Goal: Task Accomplishment & Management: Use online tool/utility

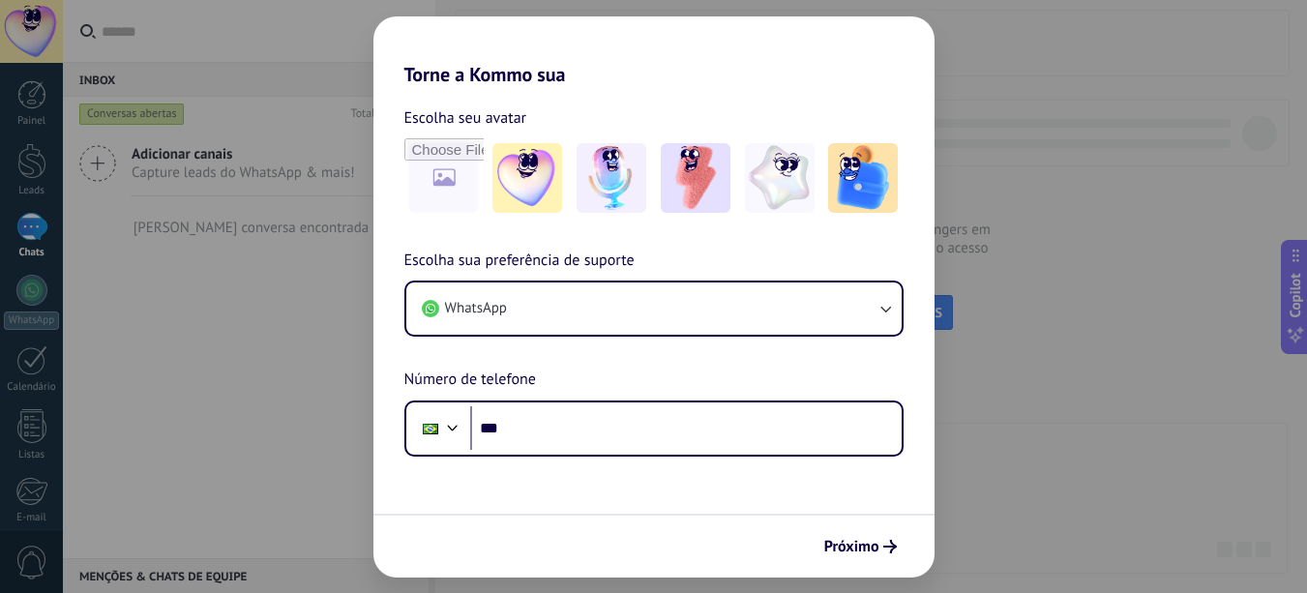
click at [36, 556] on div "Torne a Kommo sua Escolha seu avatar Escolha sua preferência de suporte WhatsAp…" at bounding box center [653, 296] width 1307 height 593
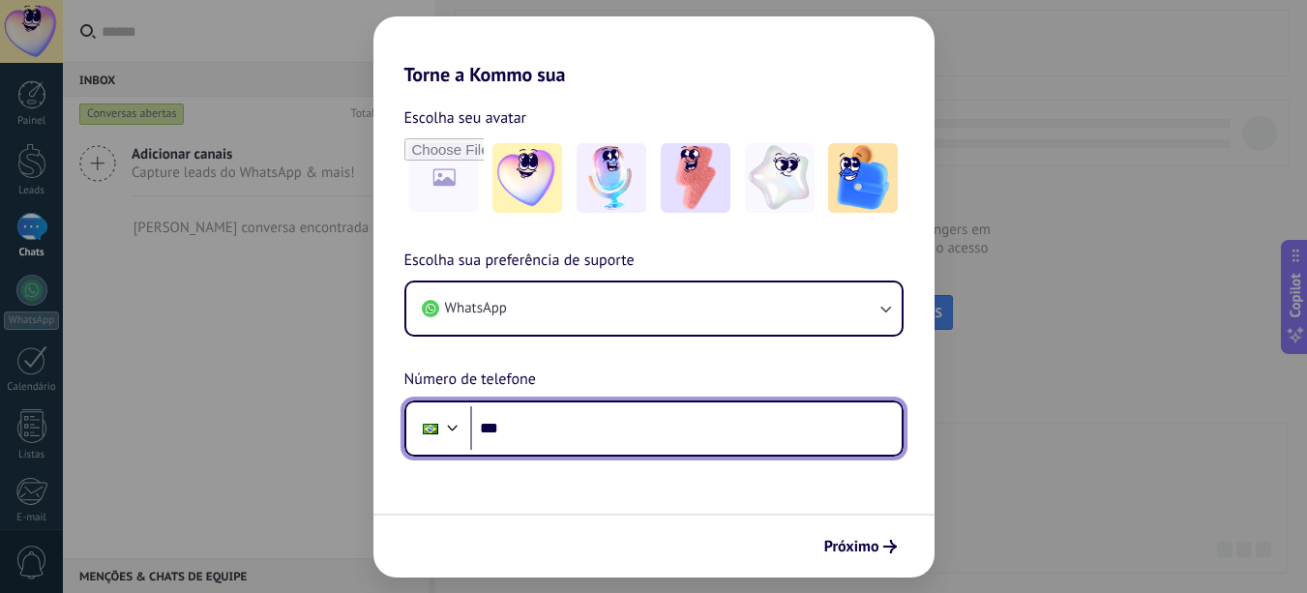
click at [527, 430] on input "***" at bounding box center [686, 428] width 432 height 45
type input "**********"
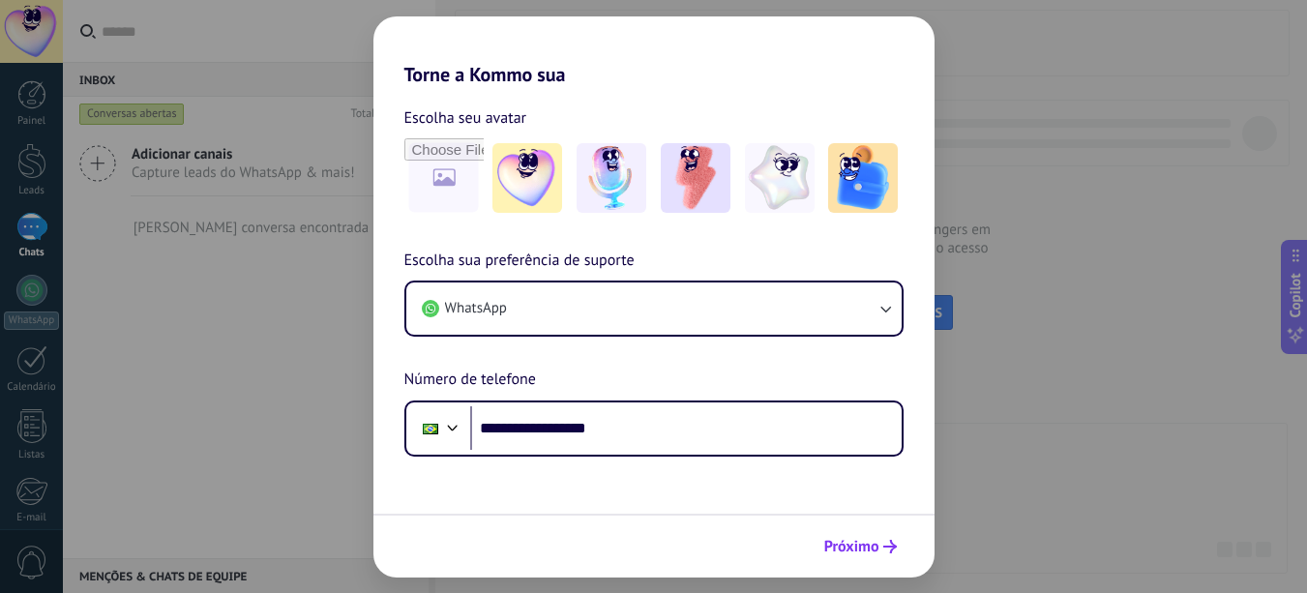
click at [842, 542] on span "Próximo" at bounding box center [851, 547] width 55 height 14
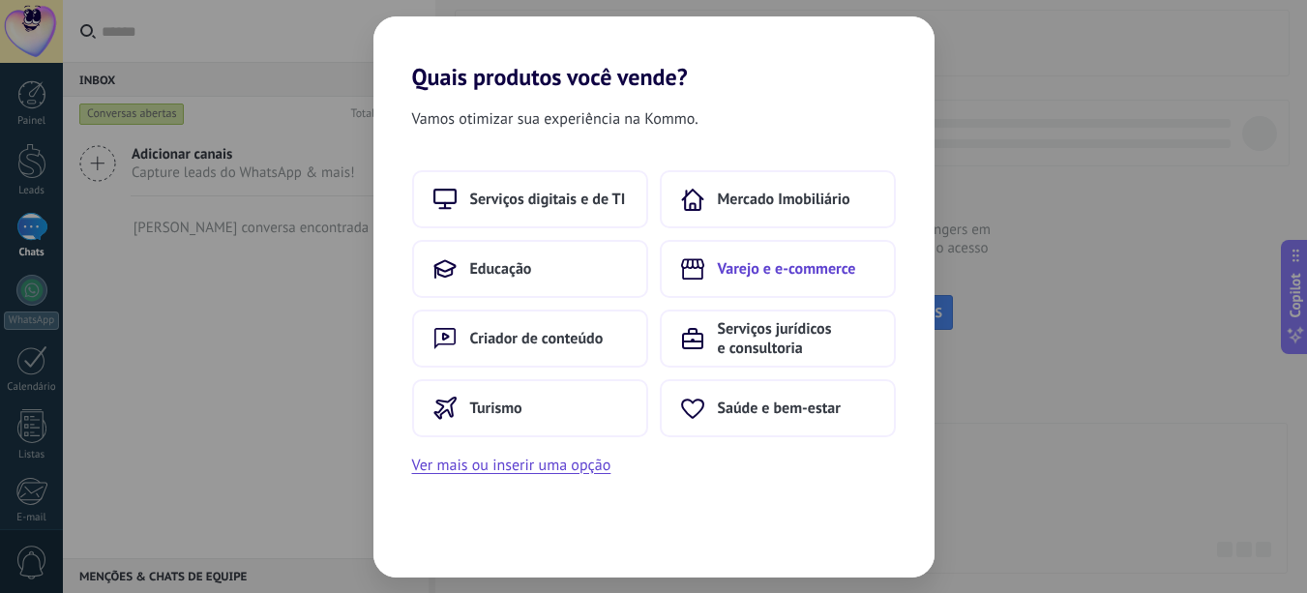
click at [761, 269] on span "Varejo e e-commerce" at bounding box center [787, 268] width 138 height 19
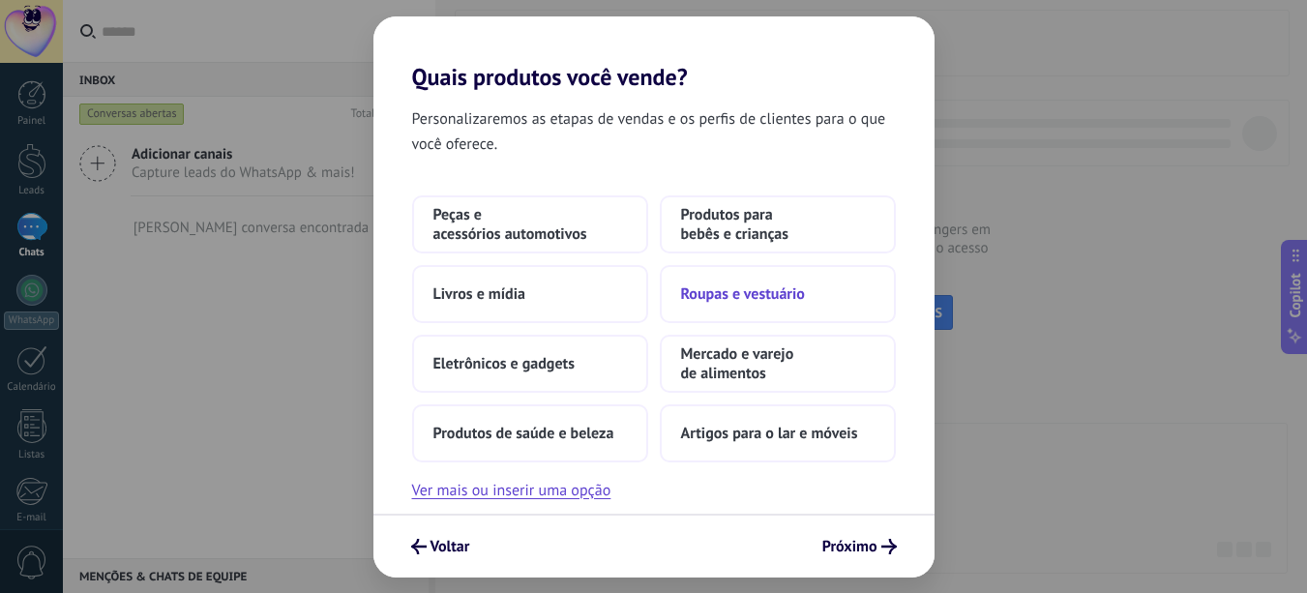
click at [739, 298] on span "Roupas e vestuário" at bounding box center [743, 293] width 124 height 19
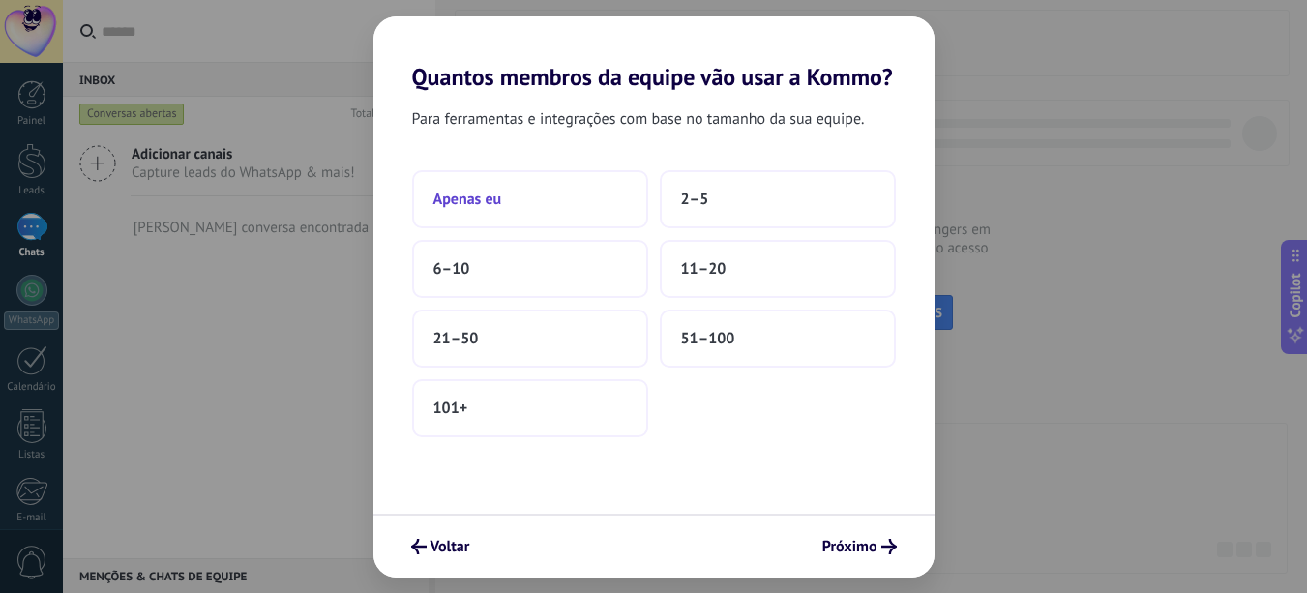
click at [487, 210] on button "Apenas eu" at bounding box center [530, 199] width 236 height 58
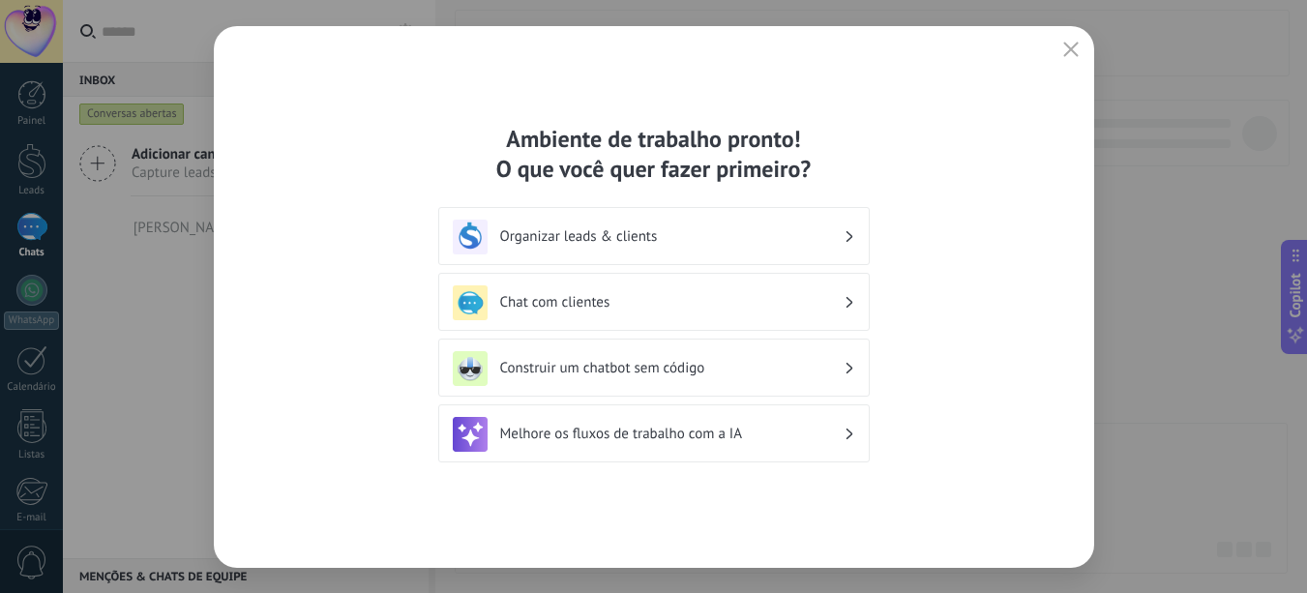
click at [585, 369] on h3 "Construir um chatbot sem código" at bounding box center [672, 368] width 344 height 18
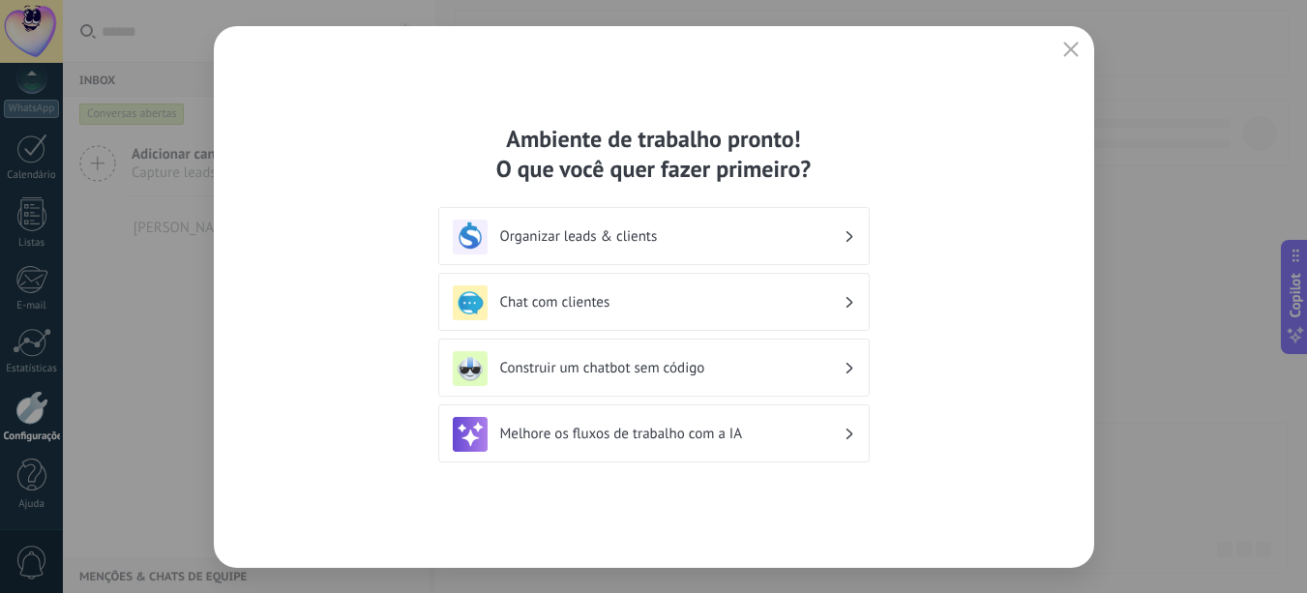
click at [849, 365] on use at bounding box center [849, 368] width 7 height 11
click at [704, 370] on h3 "Construir um chatbot sem código" at bounding box center [672, 368] width 344 height 18
click at [852, 297] on icon at bounding box center [849, 303] width 7 height 12
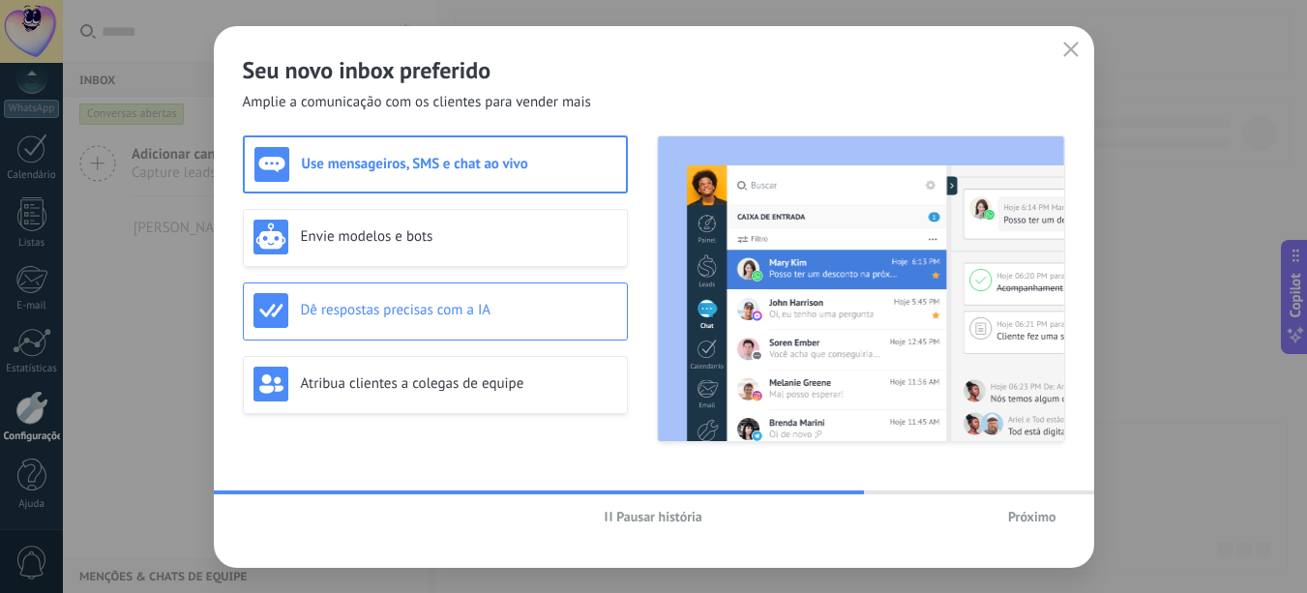
click at [400, 315] on h3 "Dê respostas precisas com a IA" at bounding box center [459, 310] width 316 height 18
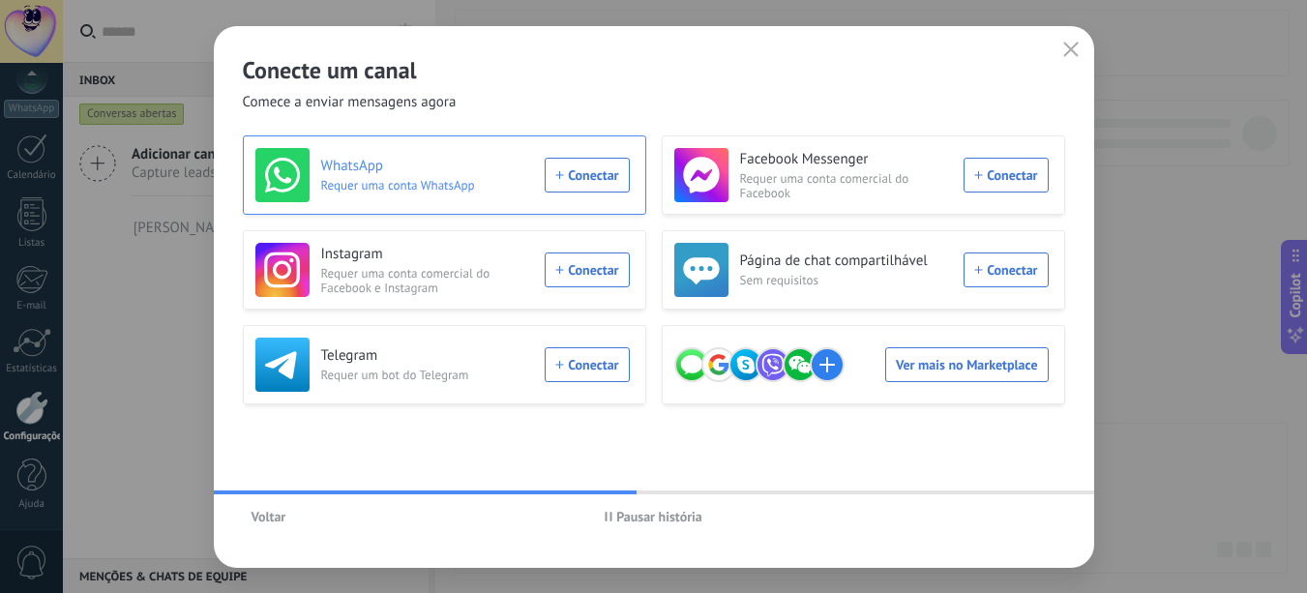
click at [576, 174] on div "WhatsApp Requer uma conta WhatsApp Conectar" at bounding box center [442, 175] width 374 height 54
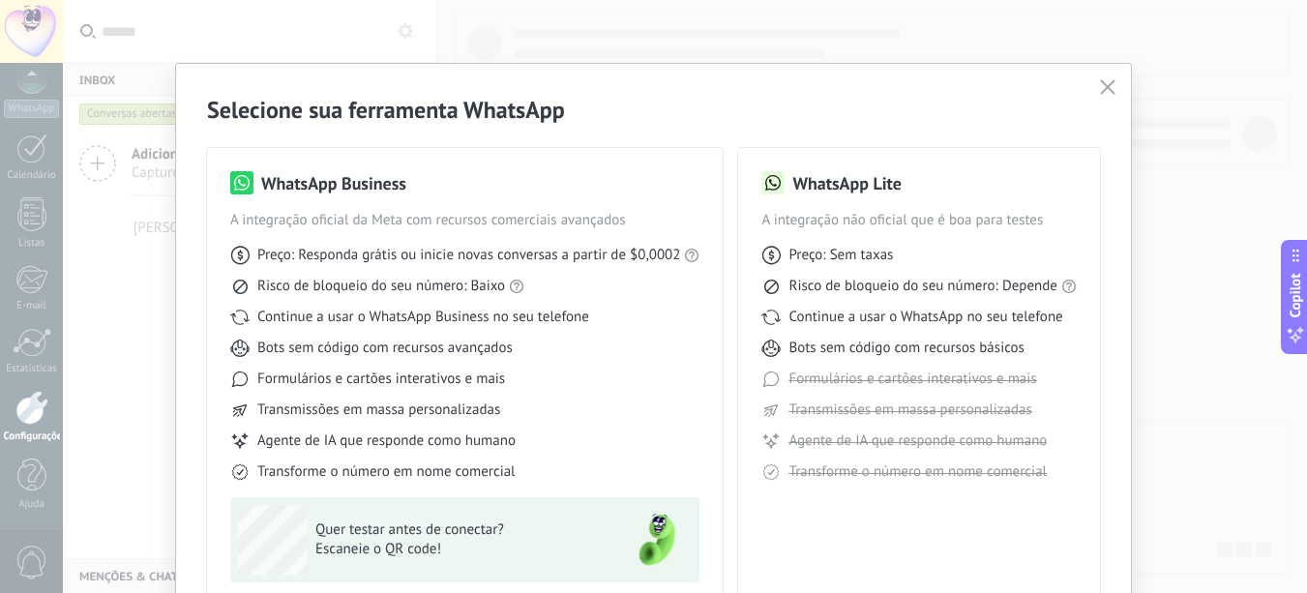
scroll to position [97, 0]
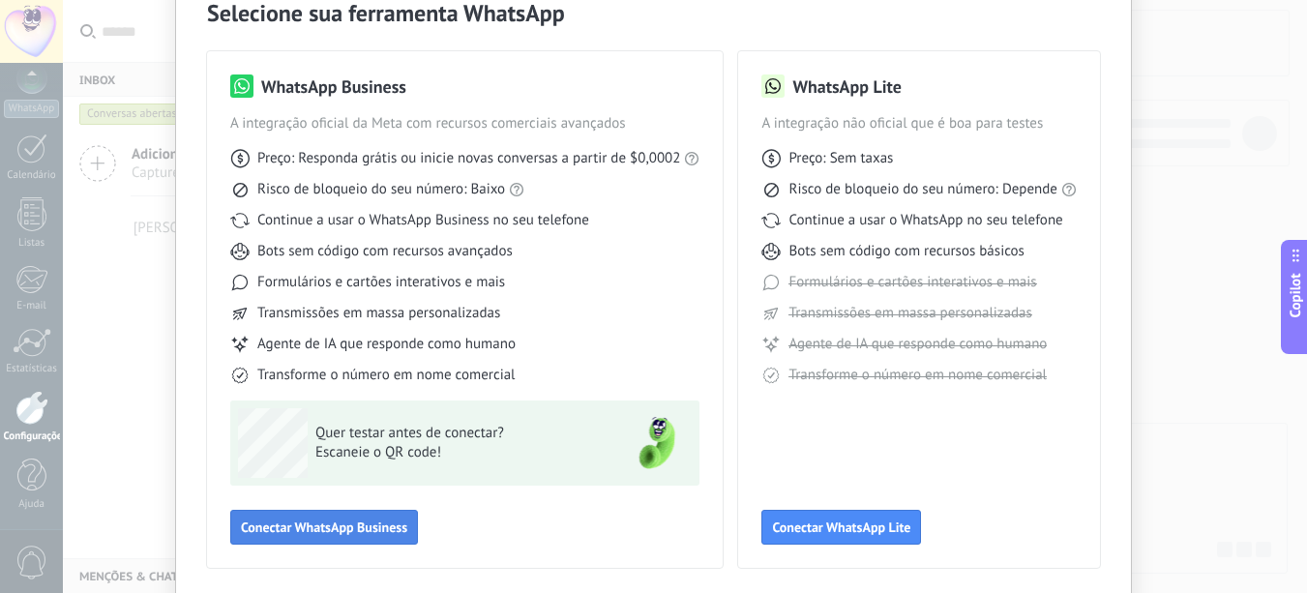
click at [319, 527] on span "Conectar WhatsApp Business" at bounding box center [324, 528] width 166 height 14
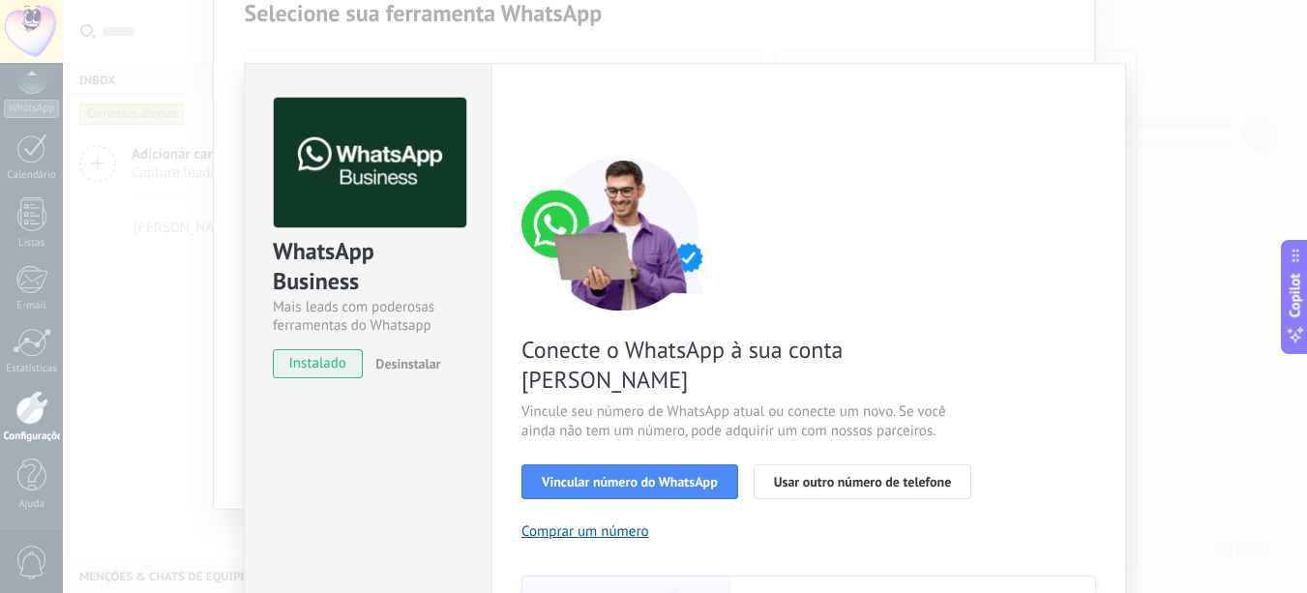
scroll to position [194, 0]
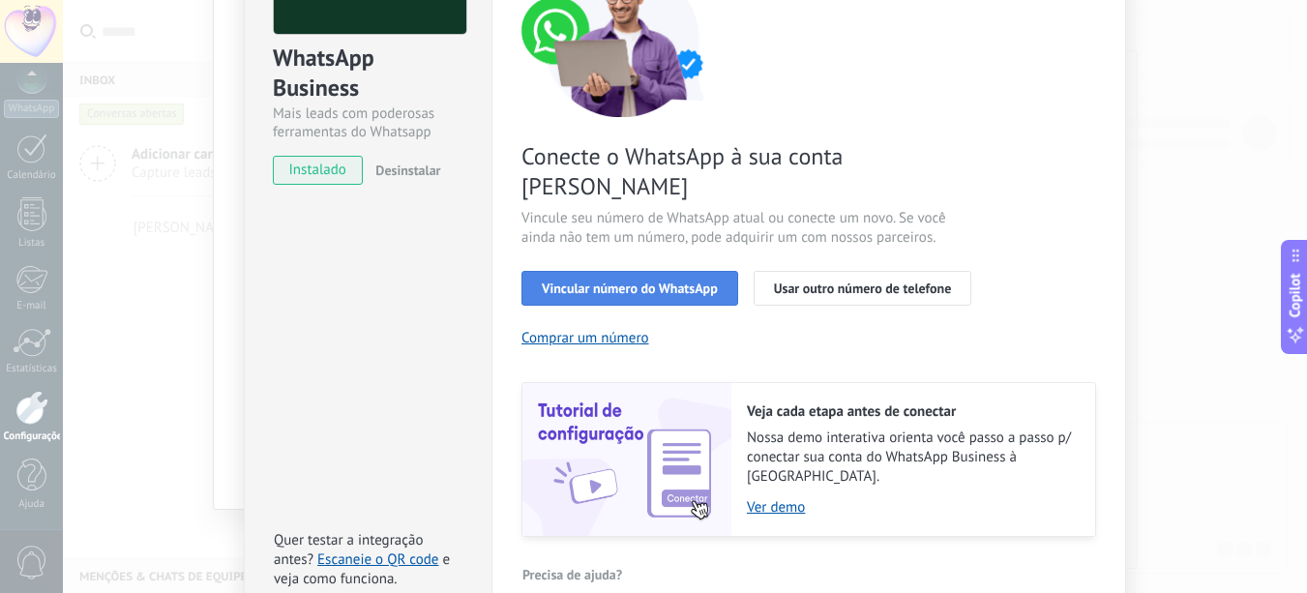
click at [619, 282] on span "Vincular número do WhatsApp" at bounding box center [630, 289] width 176 height 14
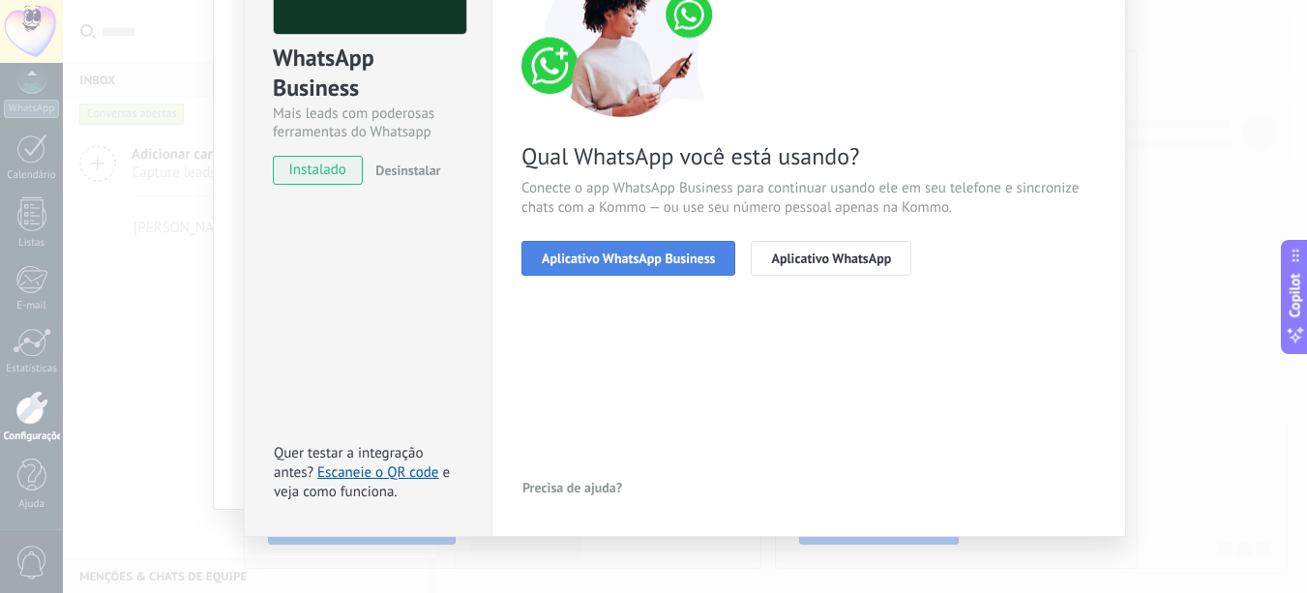
click at [594, 257] on span "Aplicativo WhatsApp Business" at bounding box center [628, 259] width 173 height 14
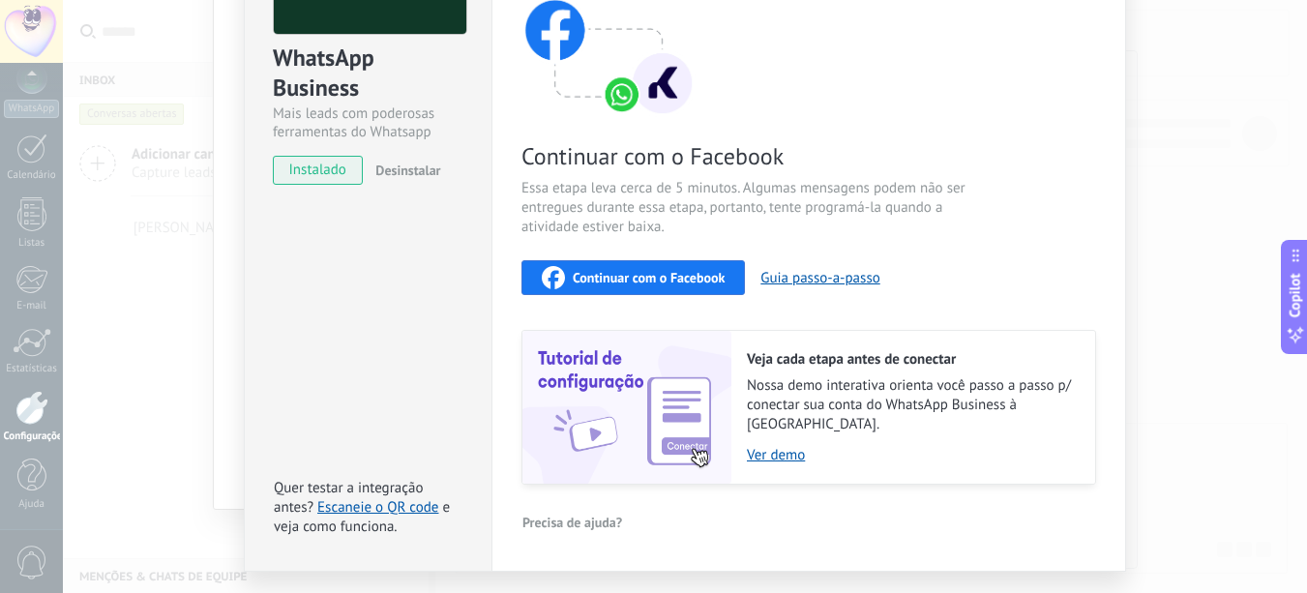
click at [629, 279] on span "Continuar com o Facebook" at bounding box center [649, 278] width 152 height 14
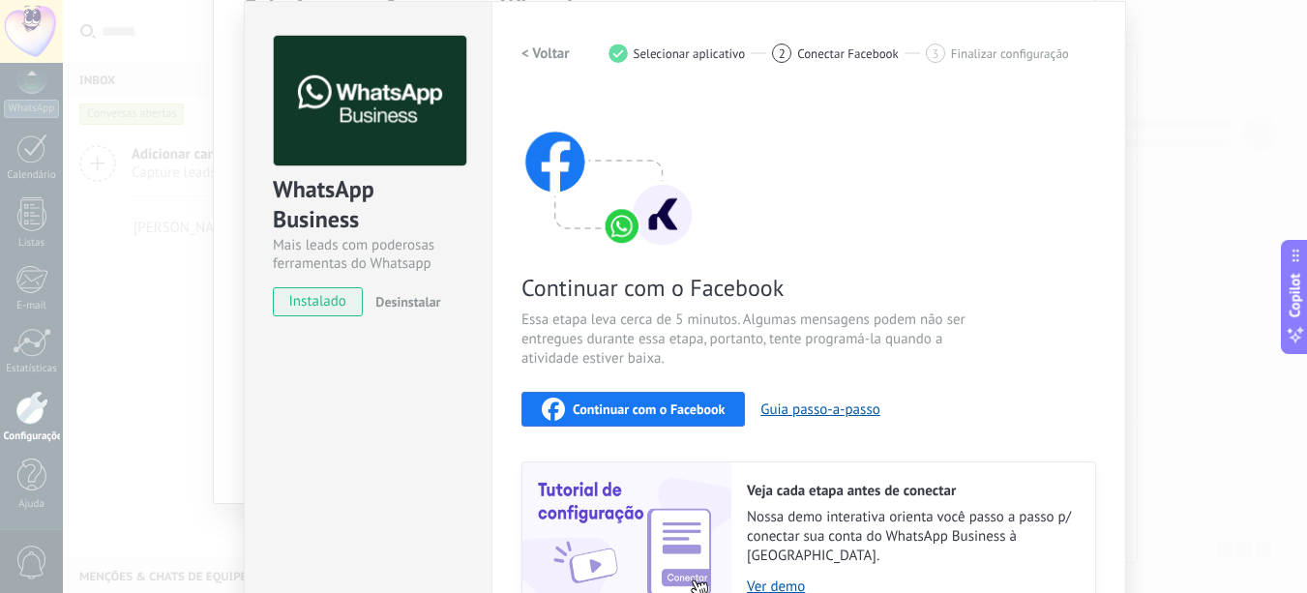
scroll to position [0, 0]
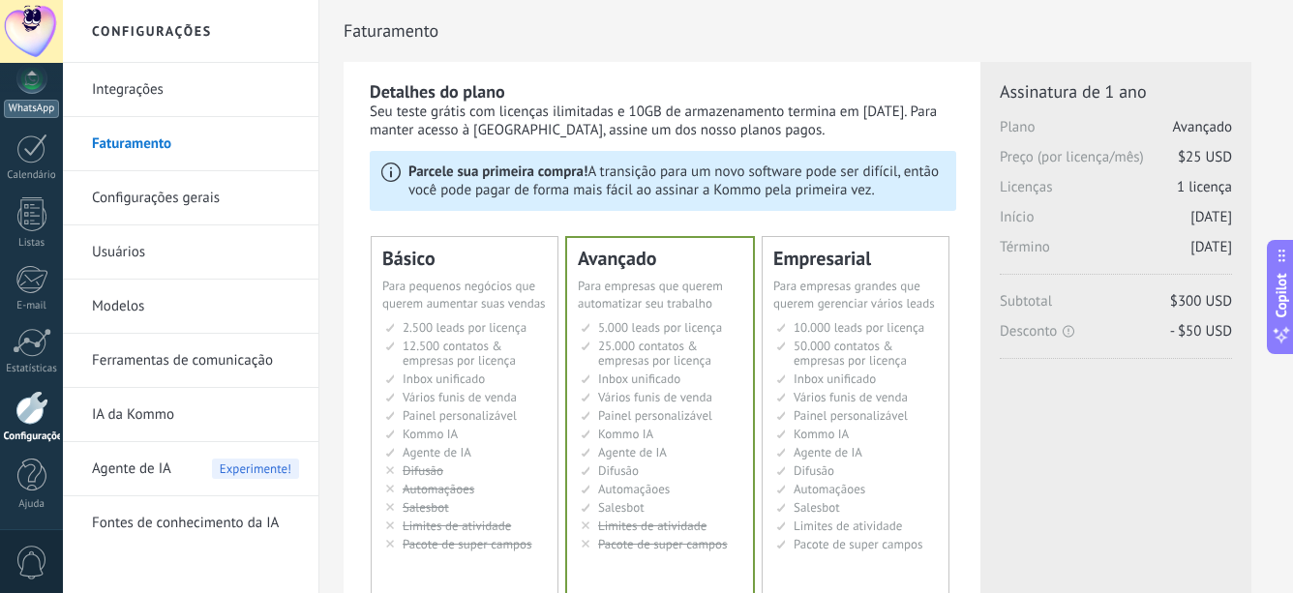
click at [29, 95] on link "WhatsApp" at bounding box center [31, 90] width 63 height 55
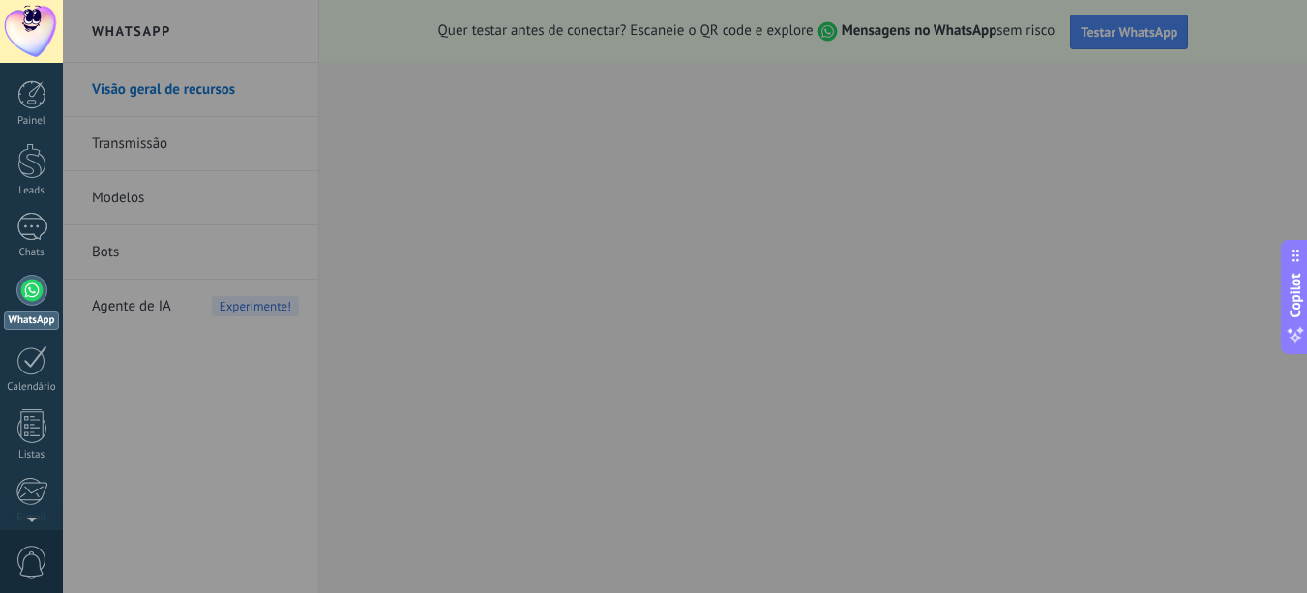
click at [164, 158] on div at bounding box center [716, 296] width 1307 height 593
click at [138, 40] on div at bounding box center [716, 296] width 1307 height 593
click at [476, 432] on div at bounding box center [716, 296] width 1307 height 593
click at [942, 143] on div at bounding box center [716, 296] width 1307 height 593
click at [34, 307] on link "WhatsApp" at bounding box center [31, 302] width 63 height 55
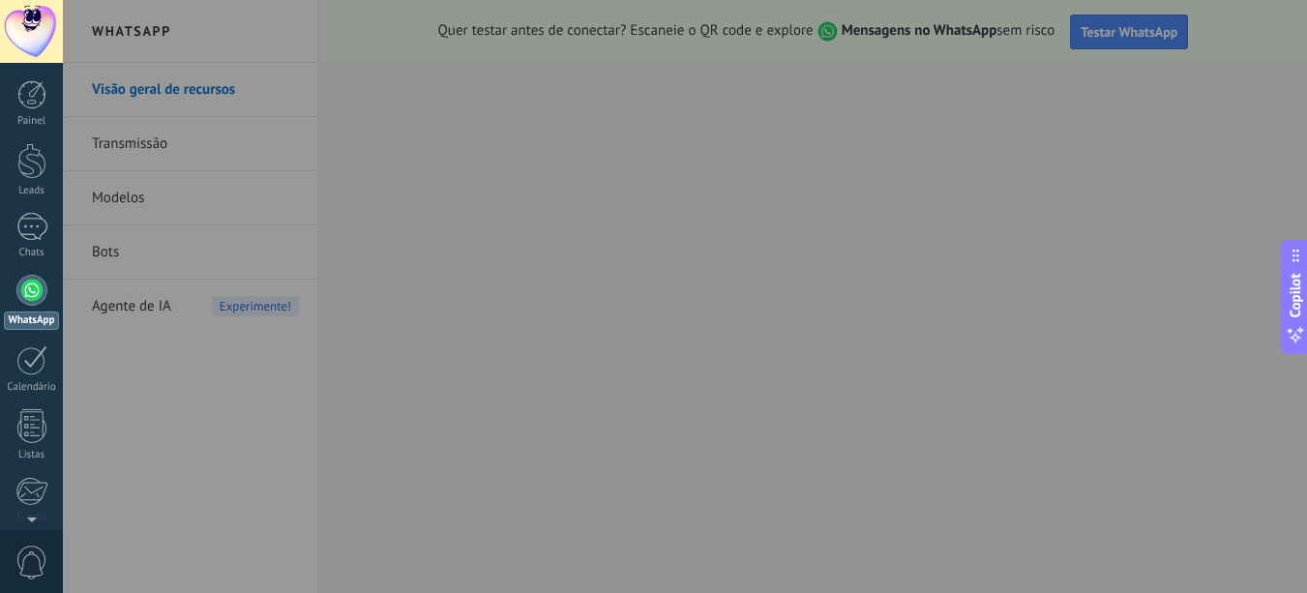
click at [133, 118] on div at bounding box center [716, 296] width 1307 height 593
click at [138, 28] on div at bounding box center [716, 296] width 1307 height 593
click at [878, 79] on div at bounding box center [716, 296] width 1307 height 593
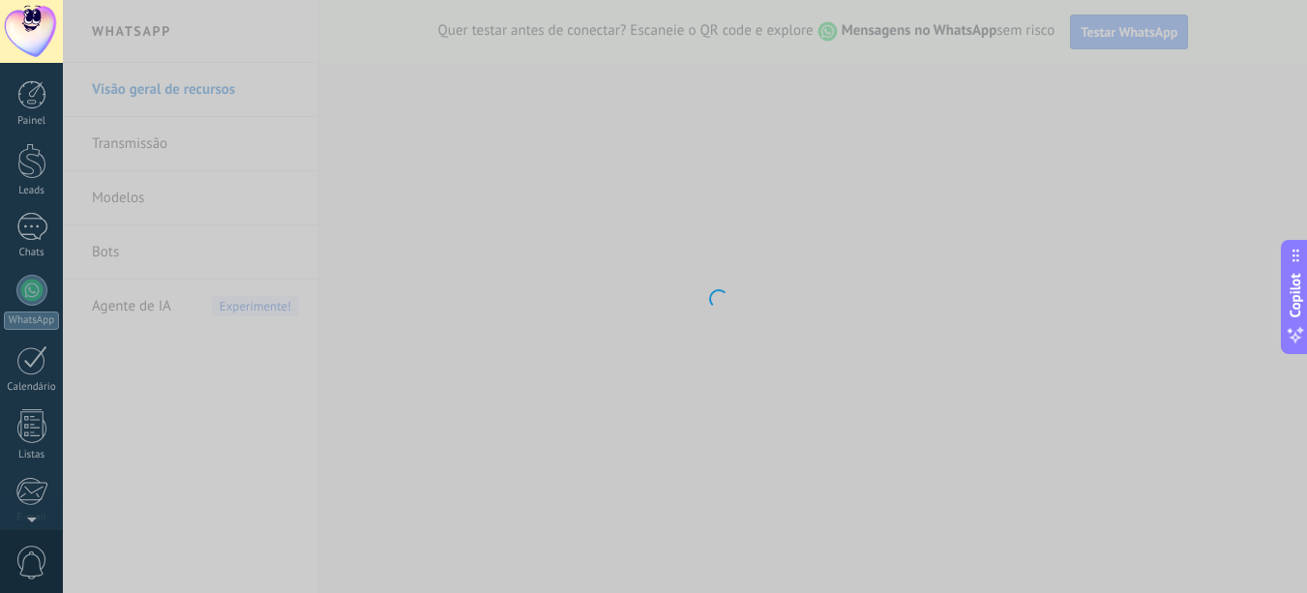
scroll to position [212, 0]
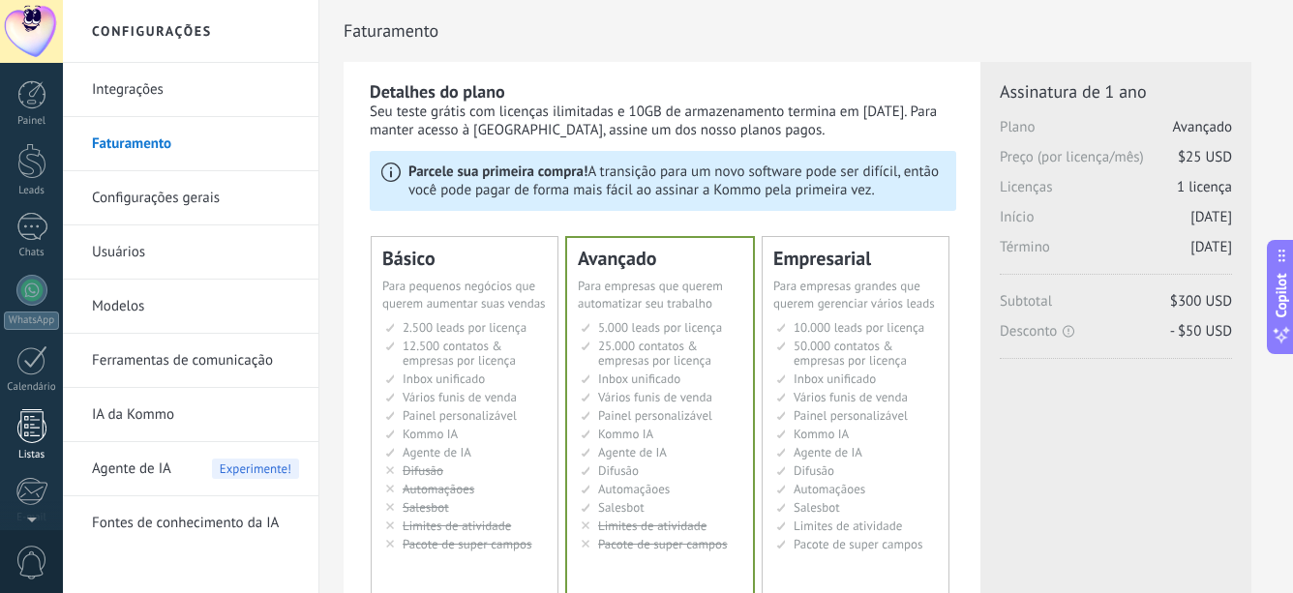
scroll to position [212, 0]
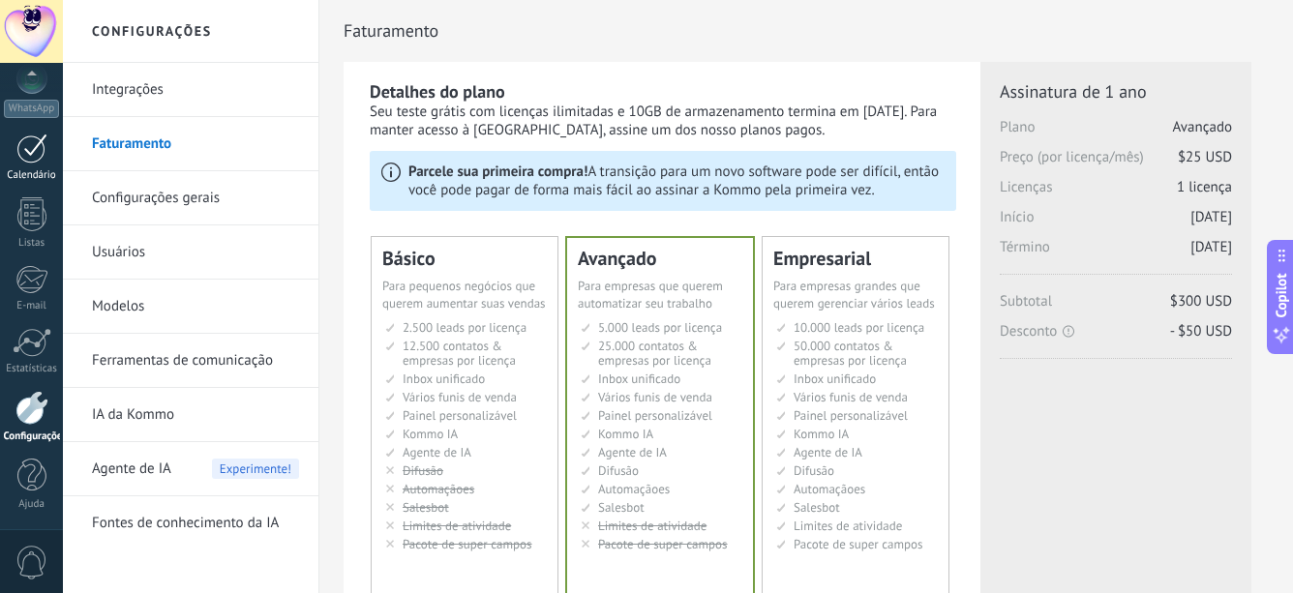
drag, startPoint x: 40, startPoint y: 233, endPoint x: 35, endPoint y: 143, distance: 90.1
click at [40, 233] on link "Listas" at bounding box center [31, 223] width 63 height 52
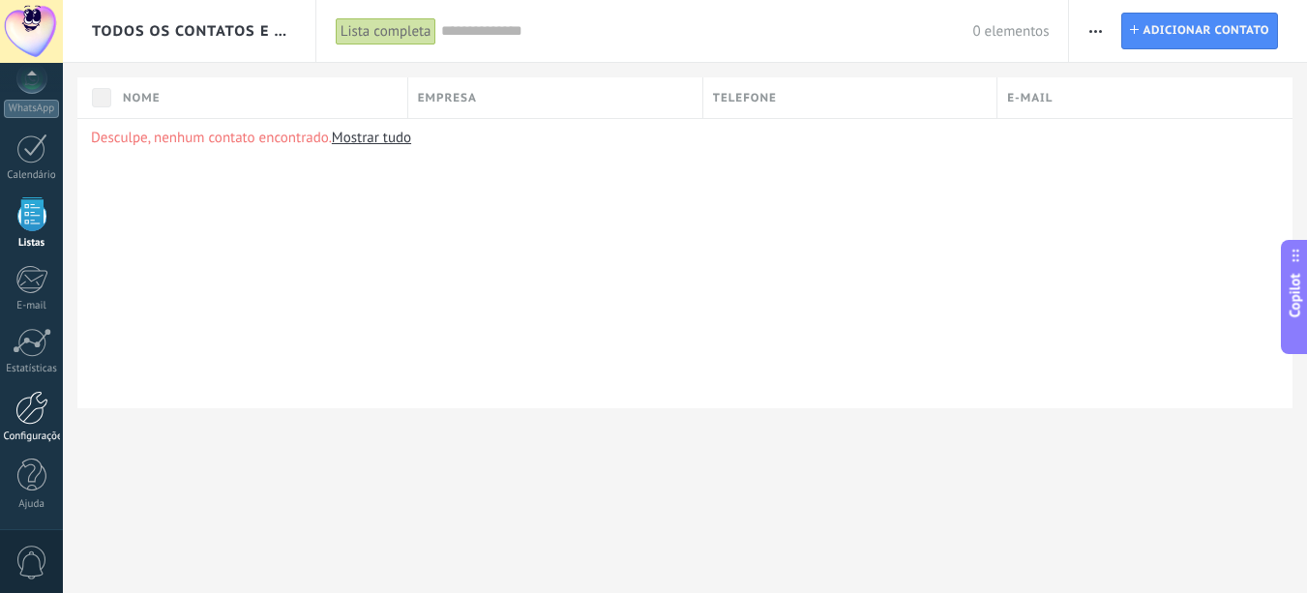
click at [35, 413] on div at bounding box center [31, 408] width 33 height 34
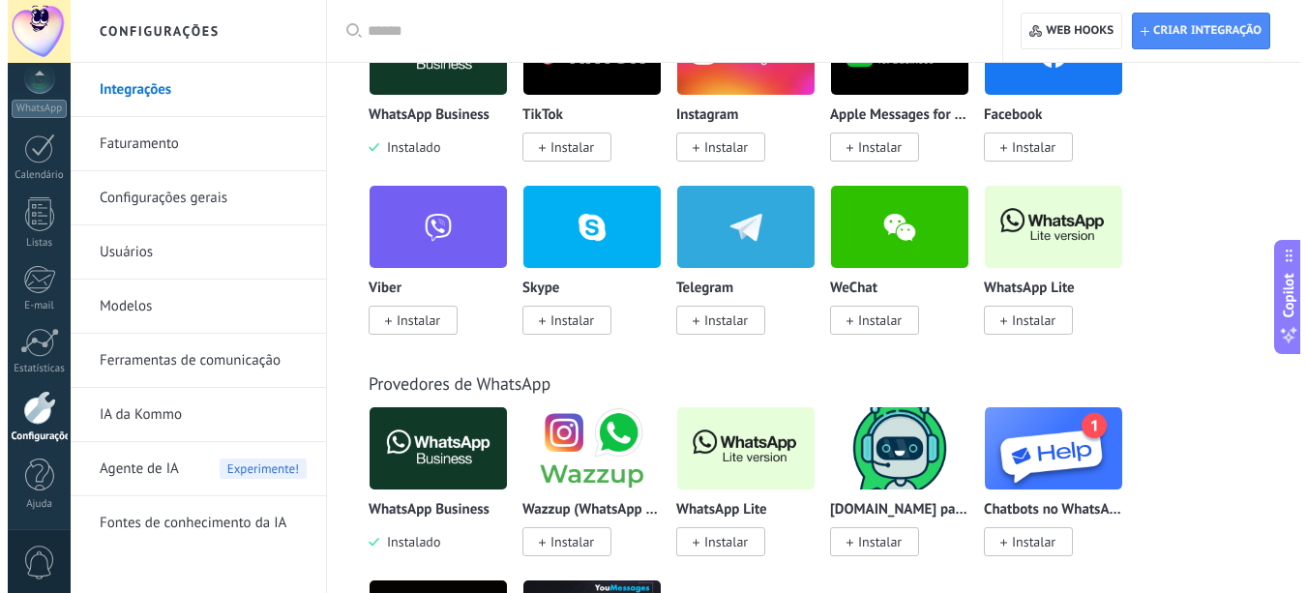
scroll to position [387, 0]
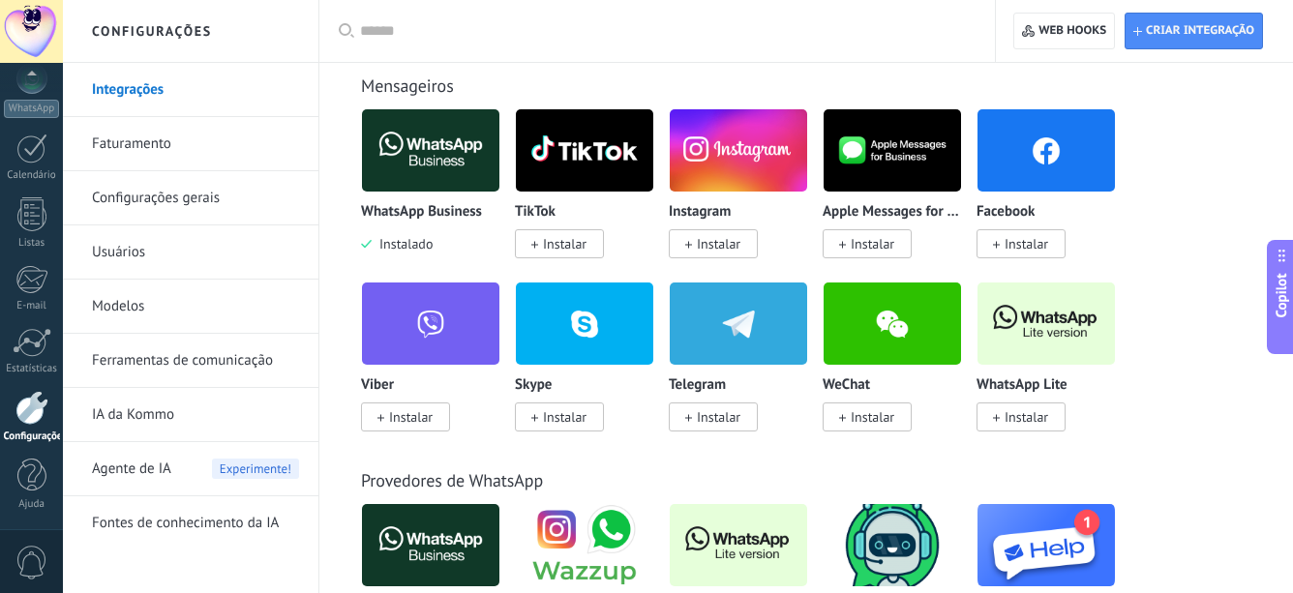
click at [412, 148] on img at bounding box center [430, 151] width 137 height 94
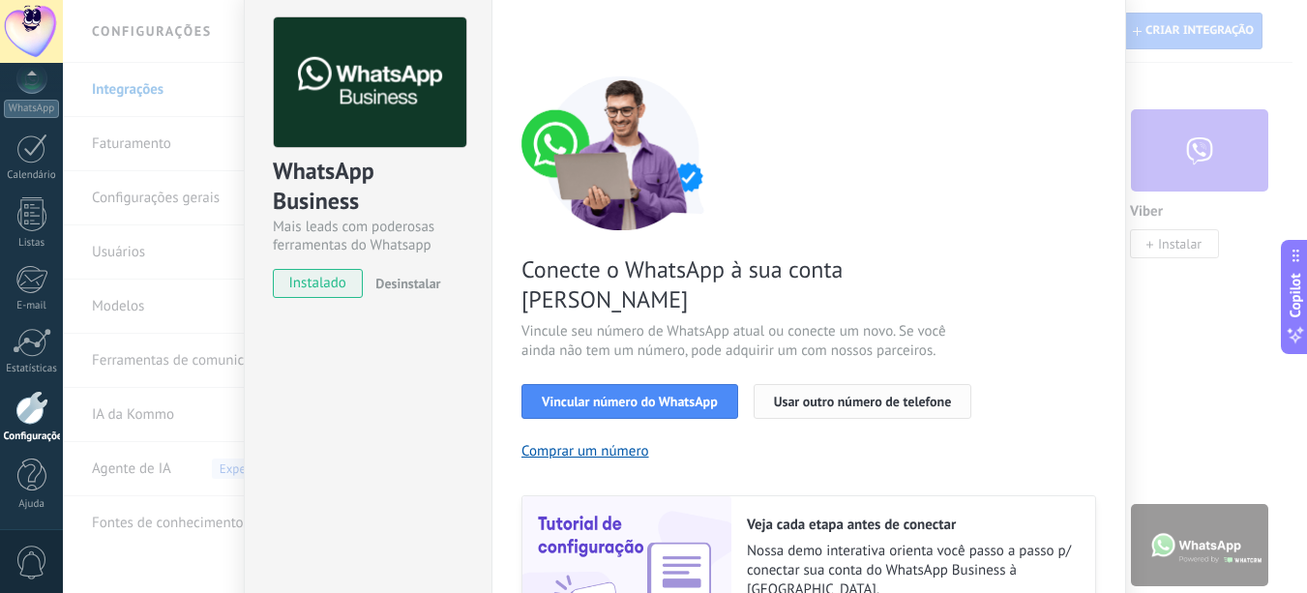
scroll to position [97, 0]
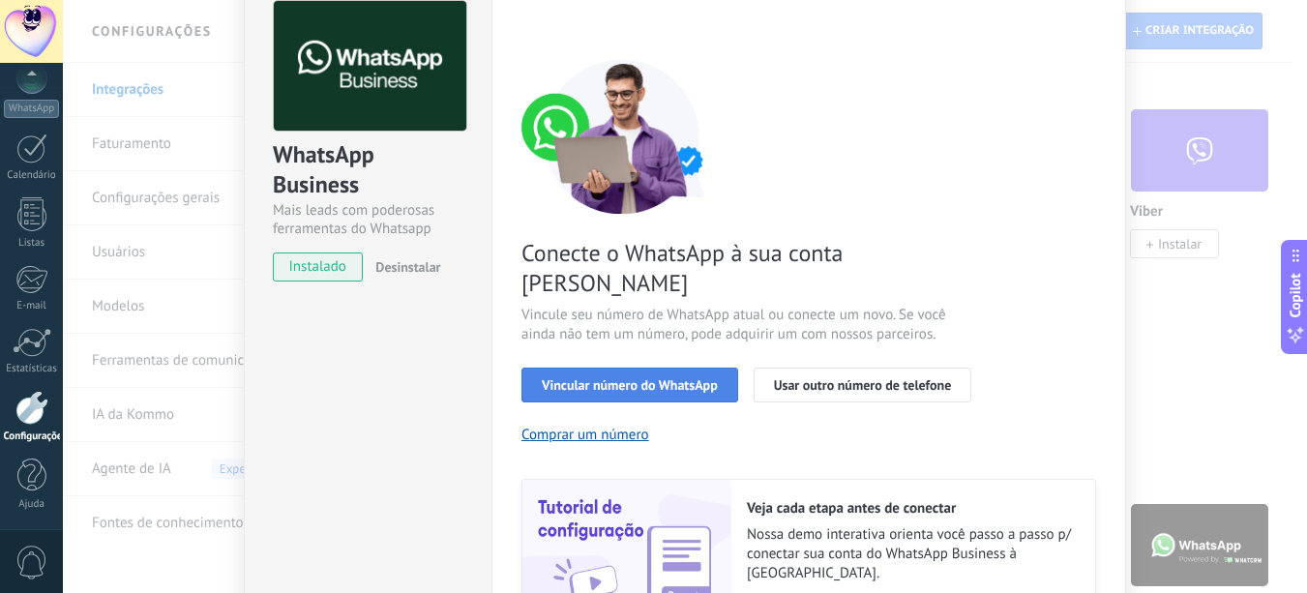
click at [621, 378] on span "Vincular número do WhatsApp" at bounding box center [630, 385] width 176 height 14
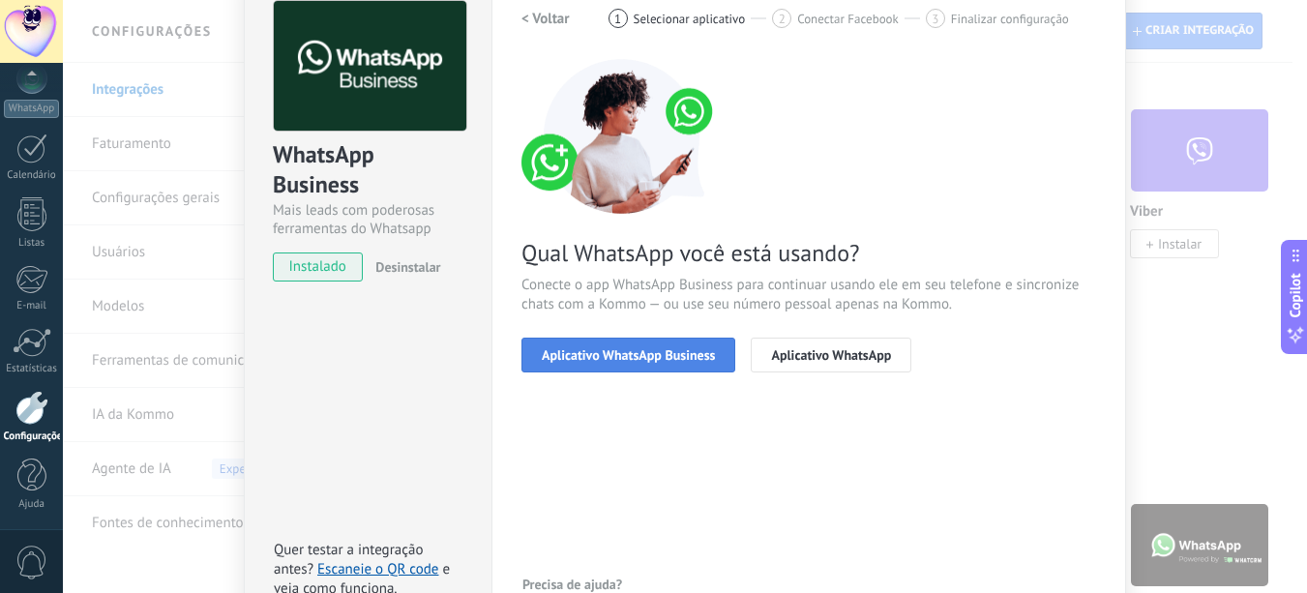
click at [628, 354] on span "Aplicativo WhatsApp Business" at bounding box center [628, 355] width 173 height 14
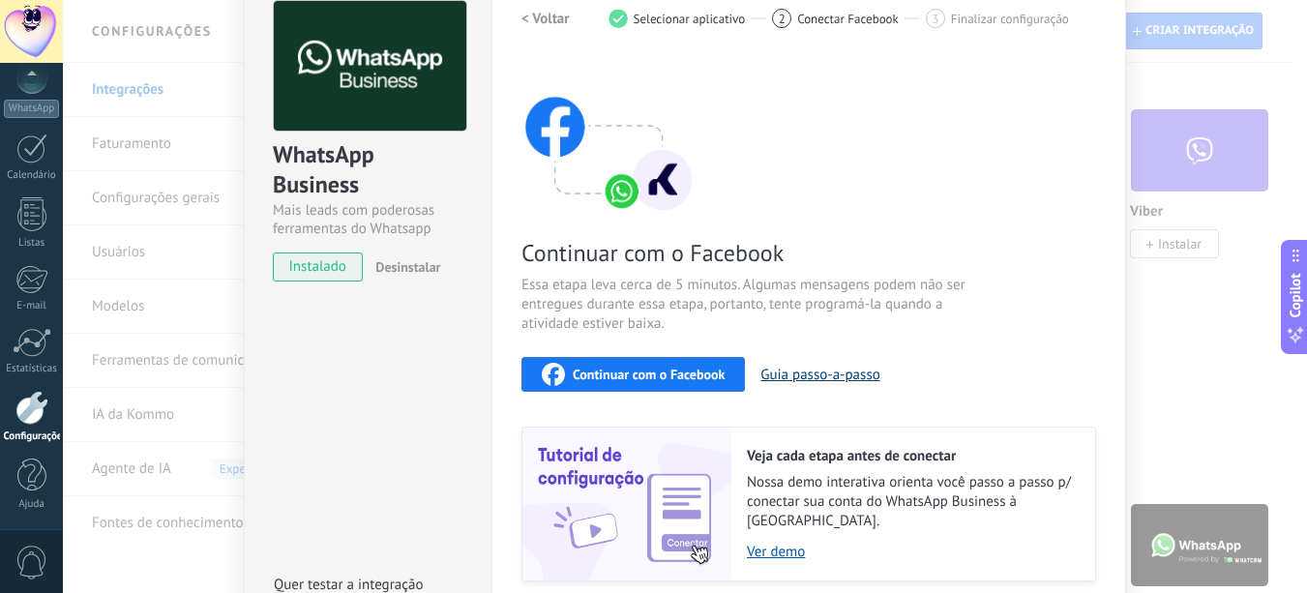
click at [821, 376] on button "Guia passo-a-passo" at bounding box center [820, 375] width 119 height 18
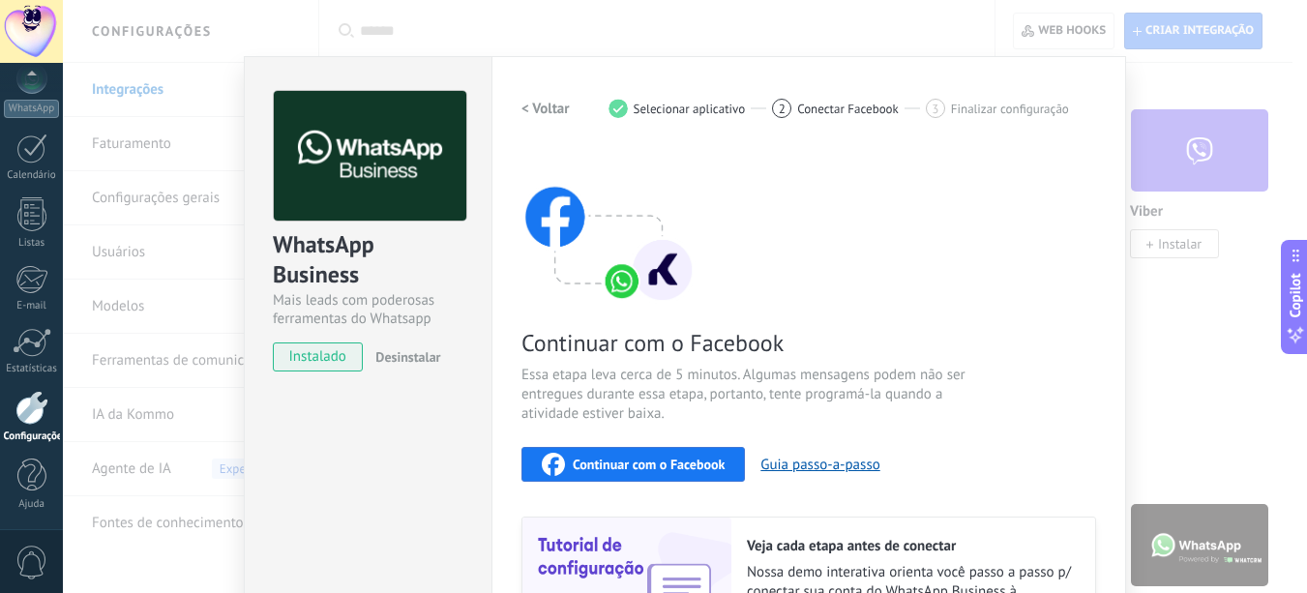
scroll to position [0, 0]
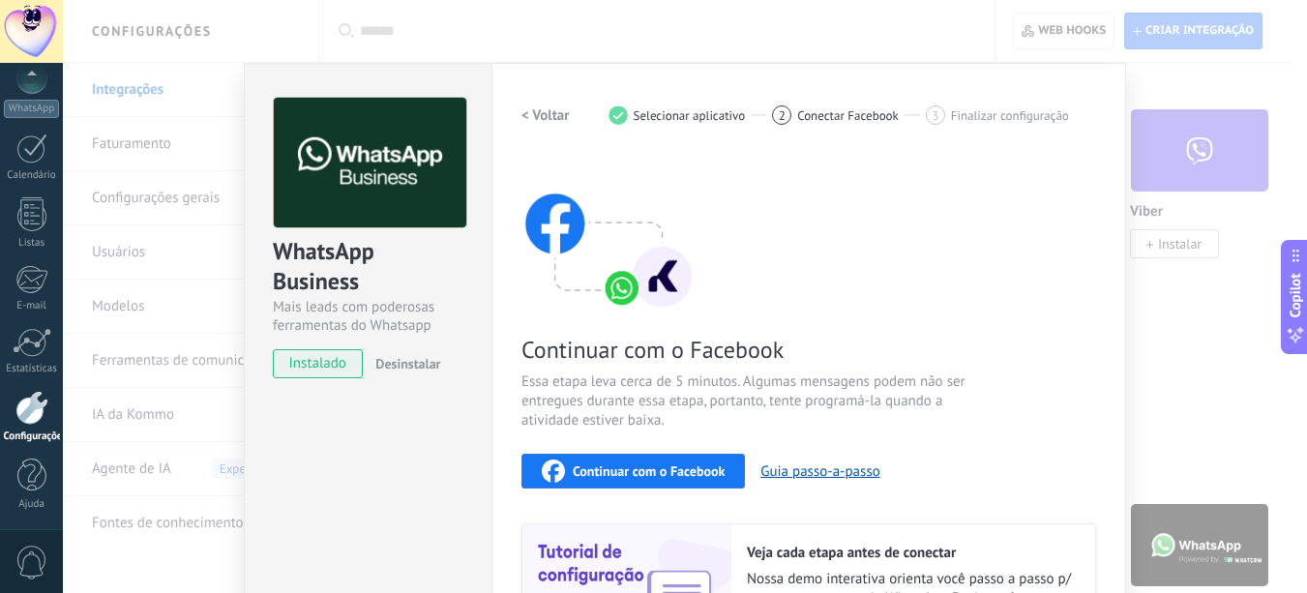
click at [629, 466] on span "Continuar com o Facebook" at bounding box center [649, 471] width 152 height 14
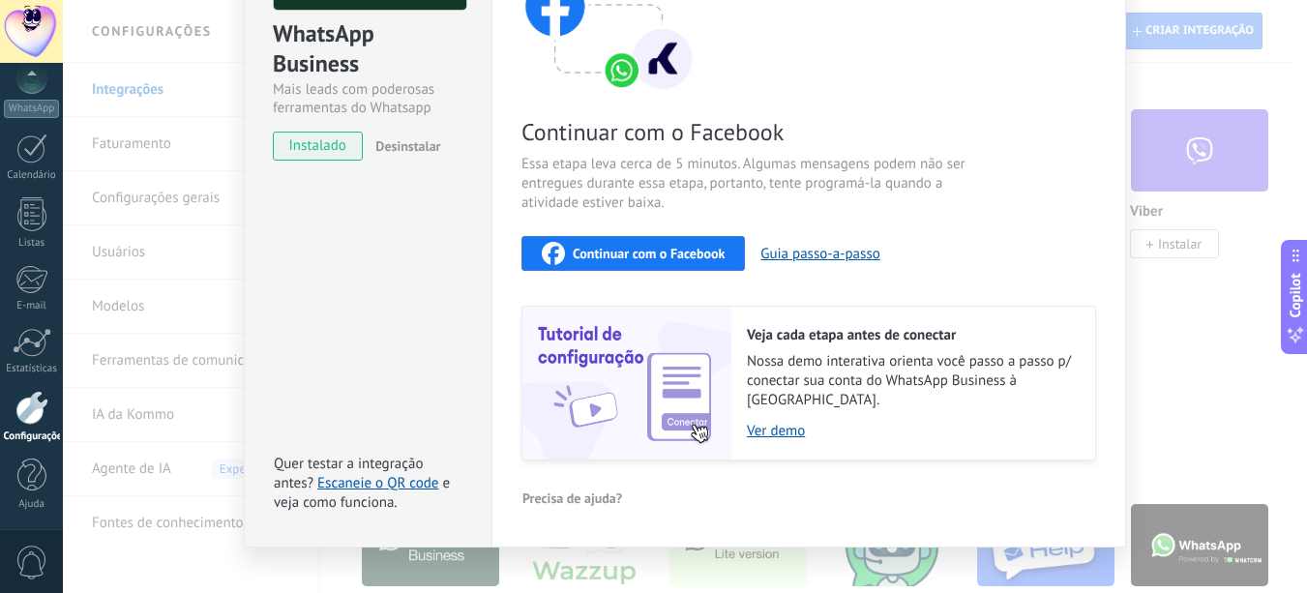
scroll to position [229, 0]
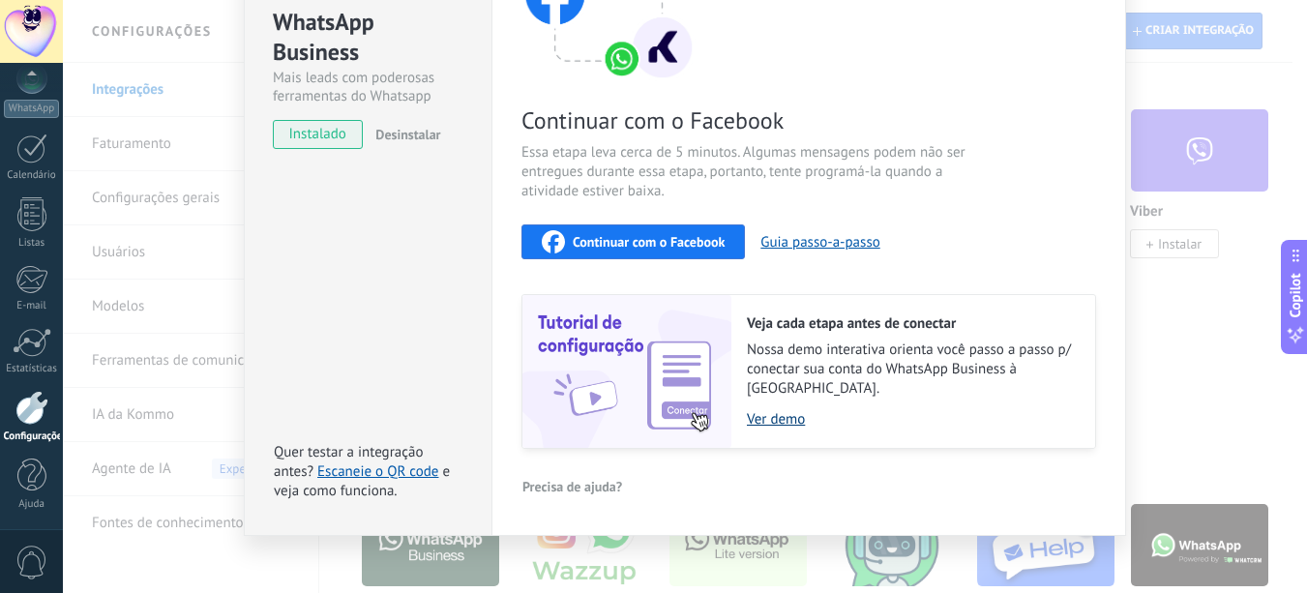
click at [772, 410] on link "Ver demo" at bounding box center [911, 419] width 329 height 18
click at [664, 244] on span "Continuar com o Facebook" at bounding box center [649, 242] width 152 height 14
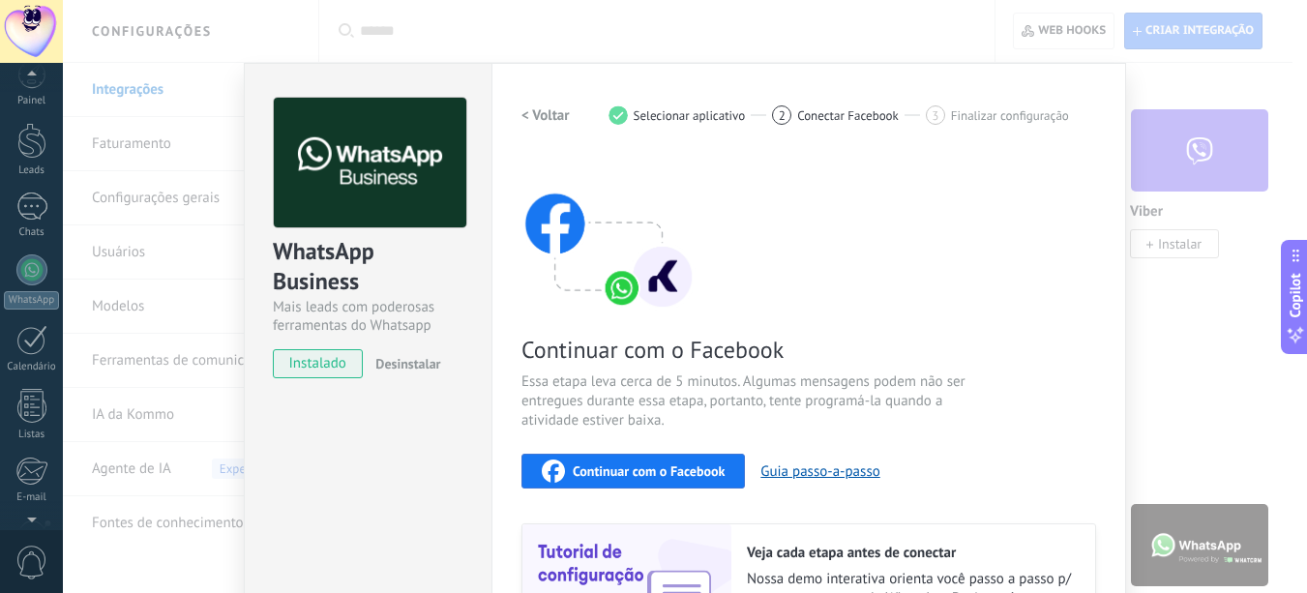
scroll to position [0, 0]
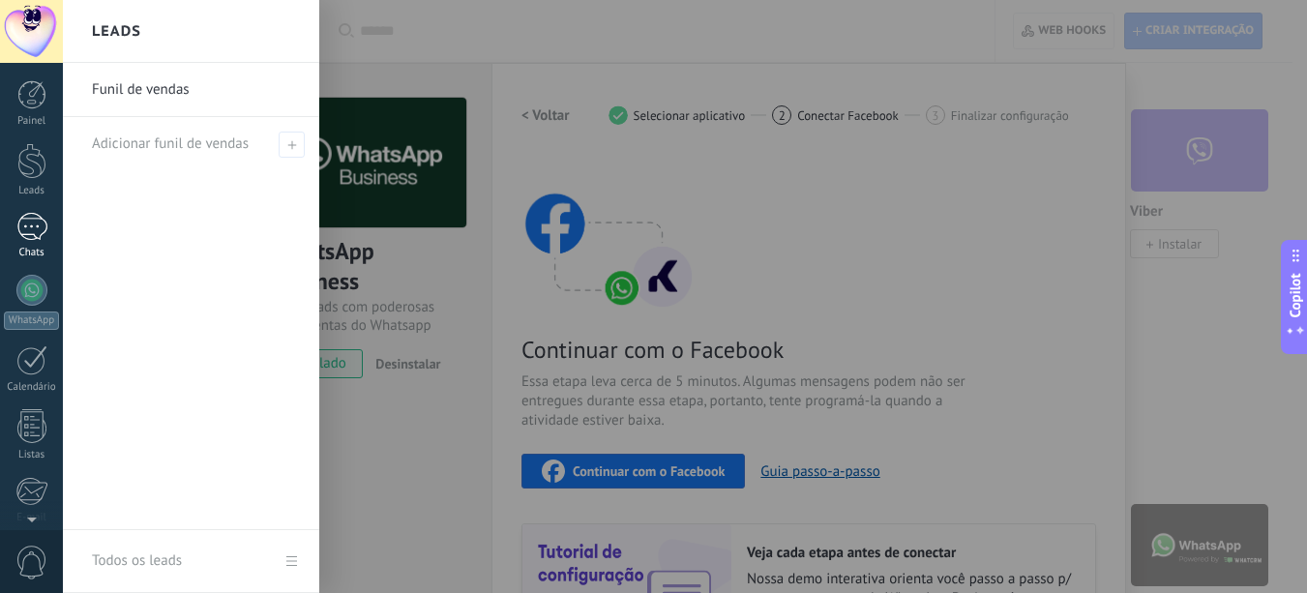
click at [39, 225] on div at bounding box center [31, 227] width 31 height 28
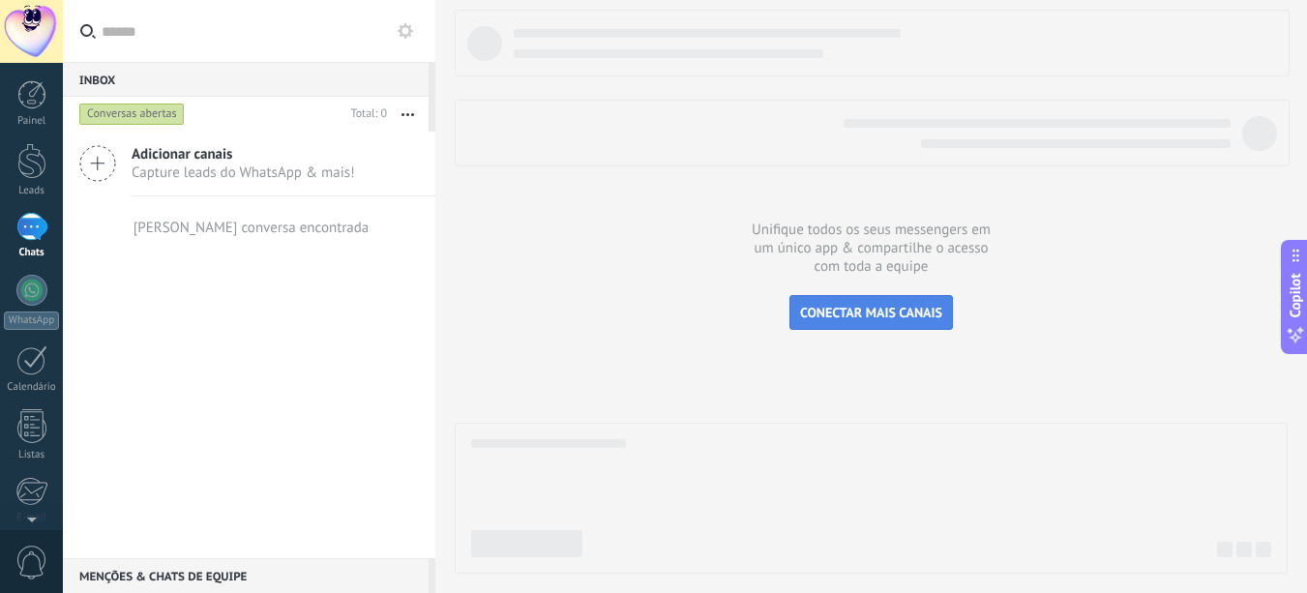
click at [845, 311] on span "CONECTAR MAIS CANAIS" at bounding box center [871, 312] width 142 height 17
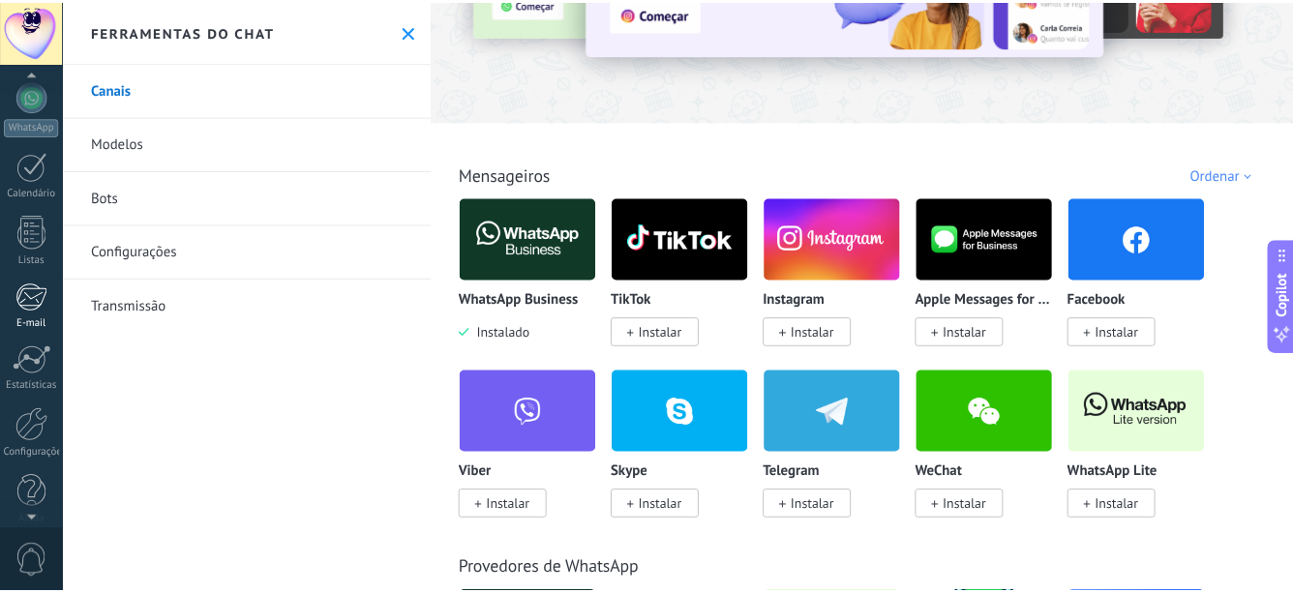
scroll to position [212, 0]
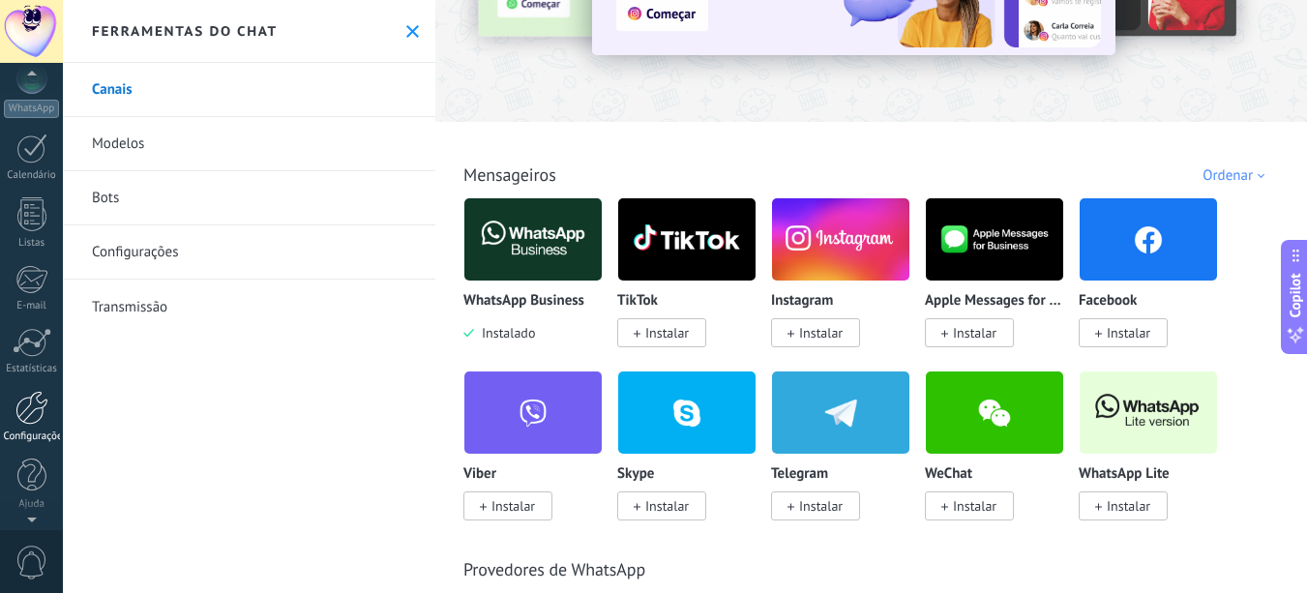
click at [37, 416] on div at bounding box center [31, 408] width 33 height 34
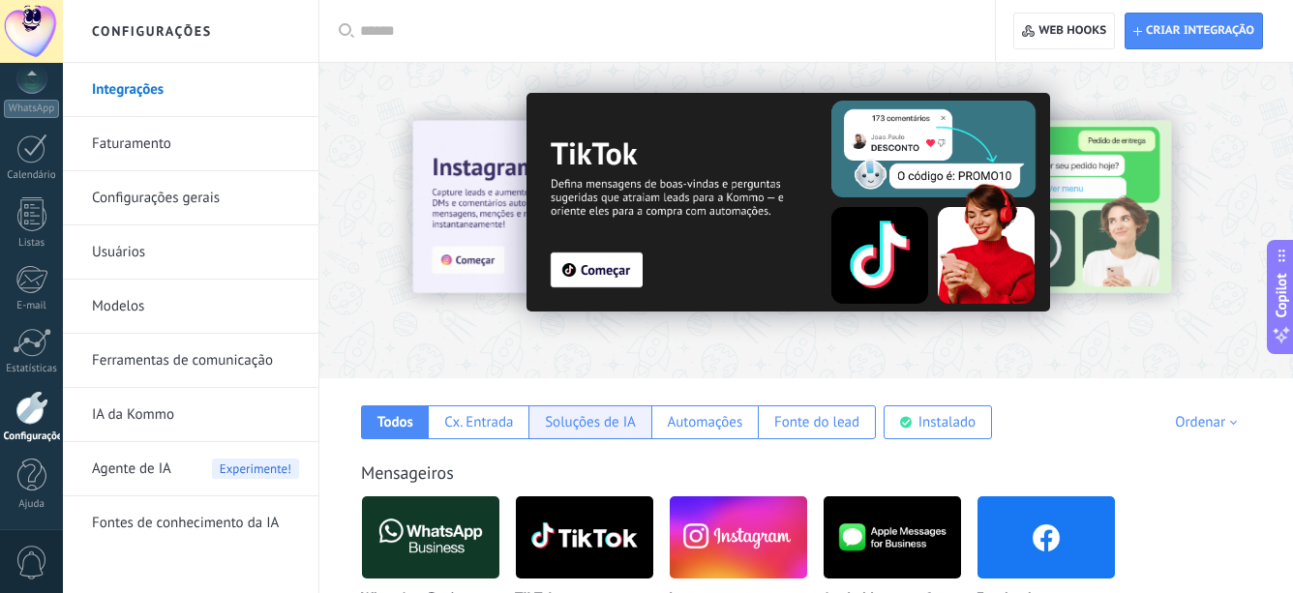
click at [613, 427] on div "Soluções de IA" at bounding box center [590, 422] width 91 height 18
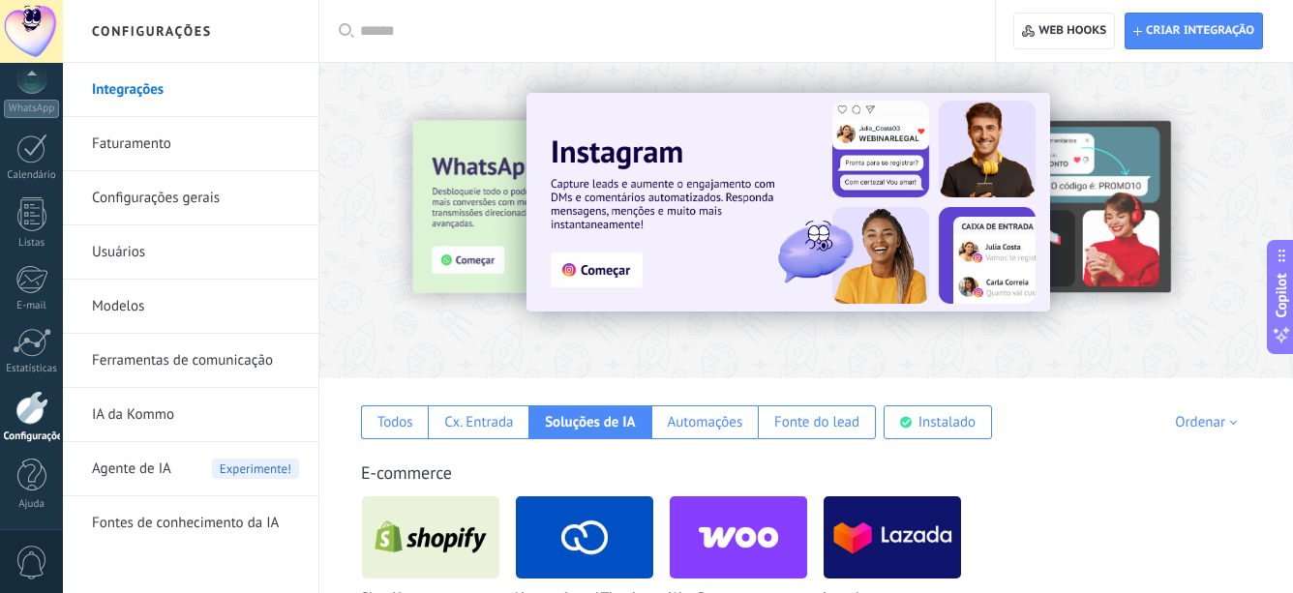
click at [467, 266] on div at bounding box center [332, 220] width 424 height 174
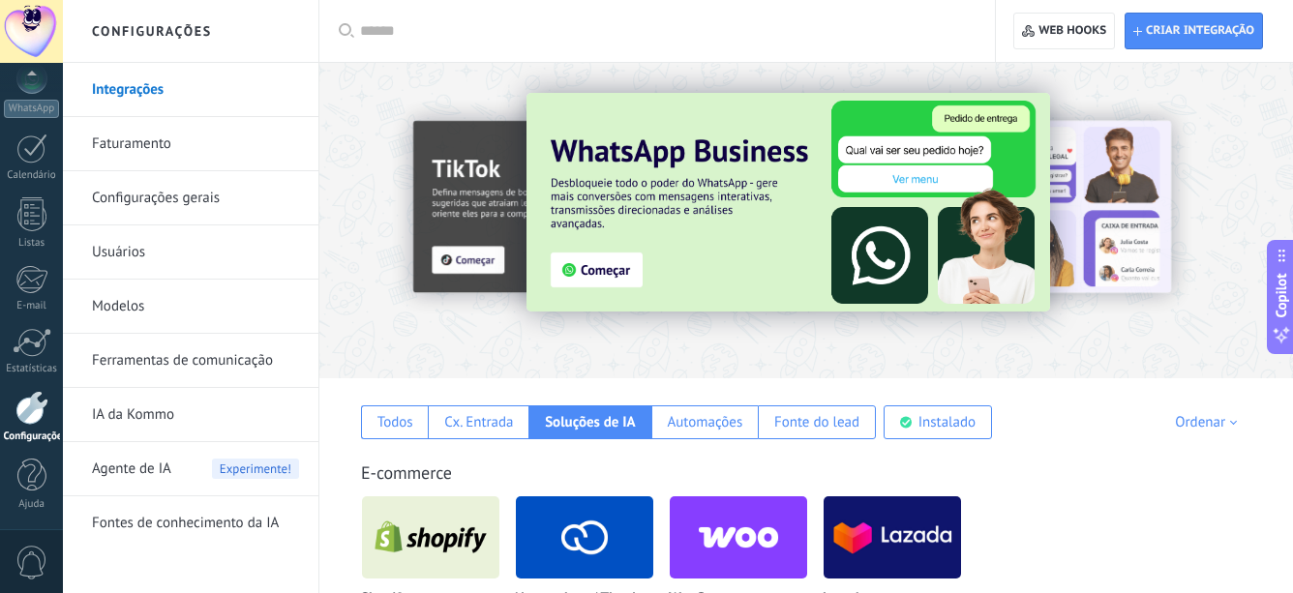
click at [625, 271] on img at bounding box center [788, 202] width 524 height 219
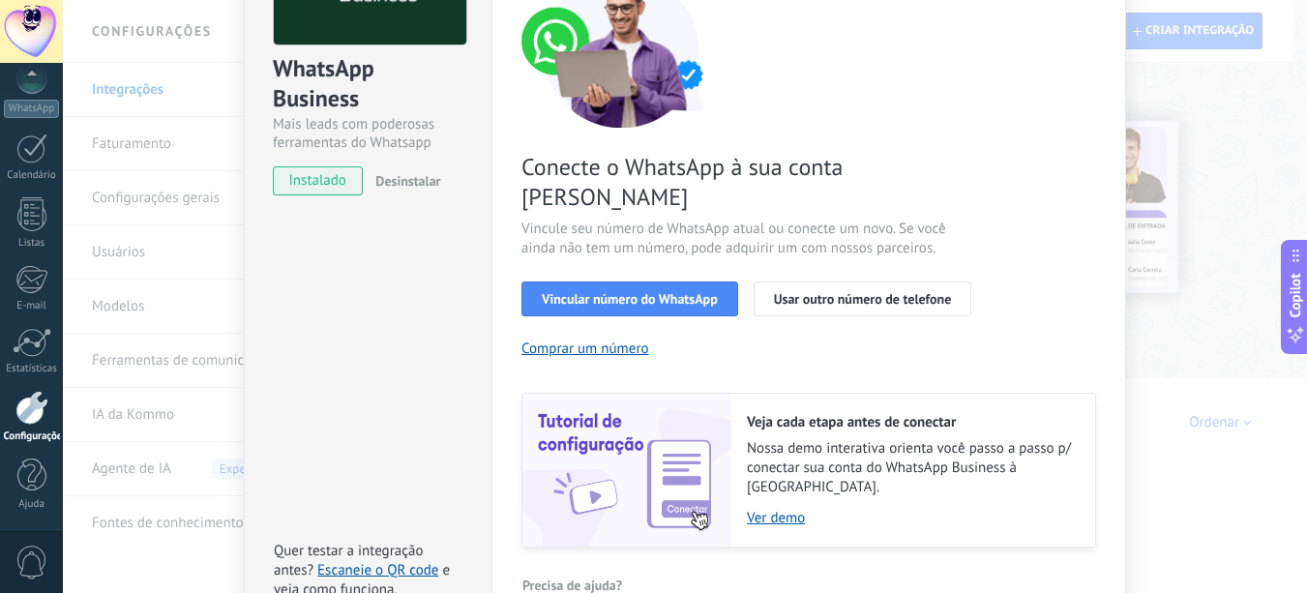
scroll to position [194, 0]
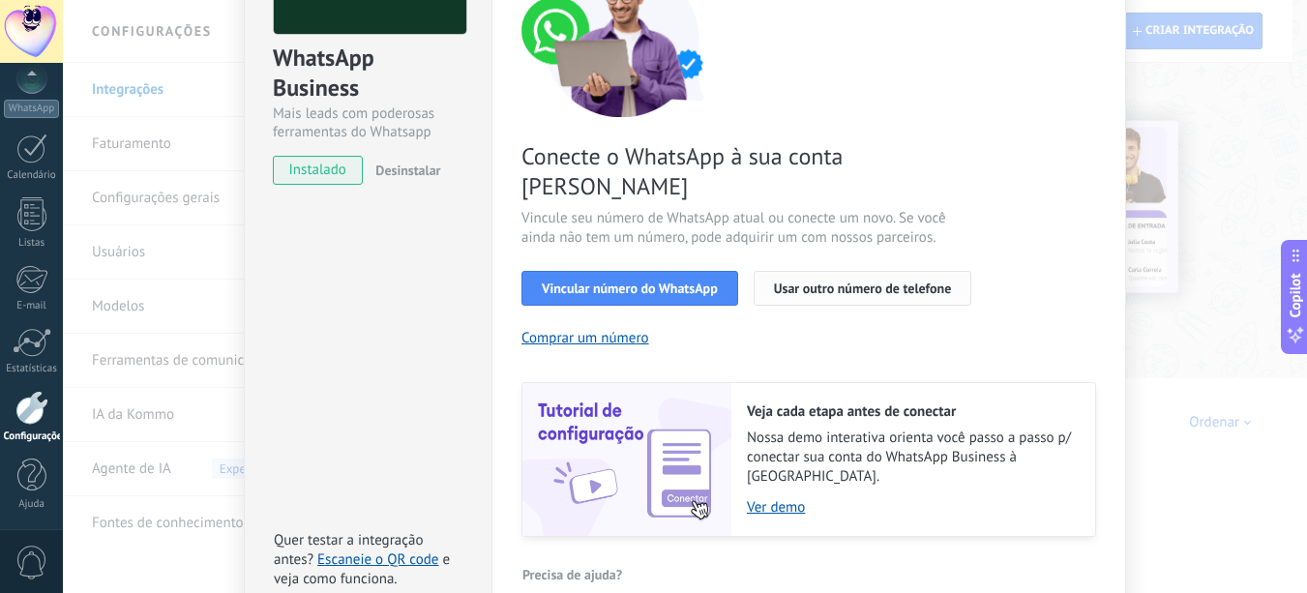
click at [838, 282] on span "Usar outro número de telefone" at bounding box center [863, 289] width 178 height 14
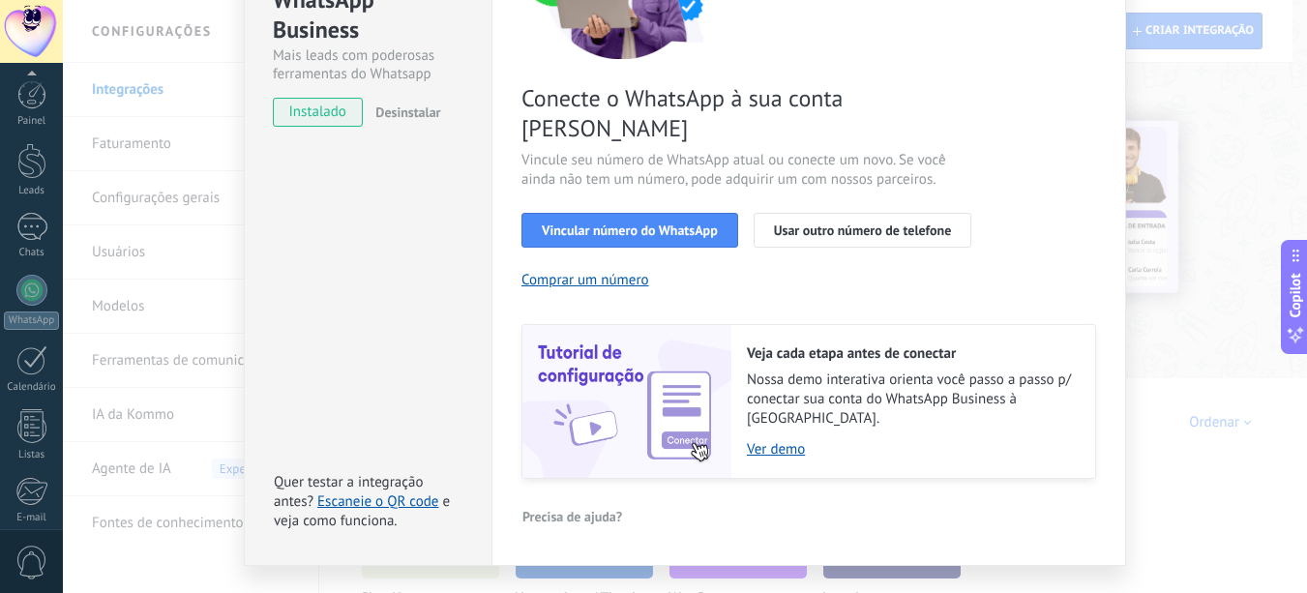
scroll to position [212, 0]
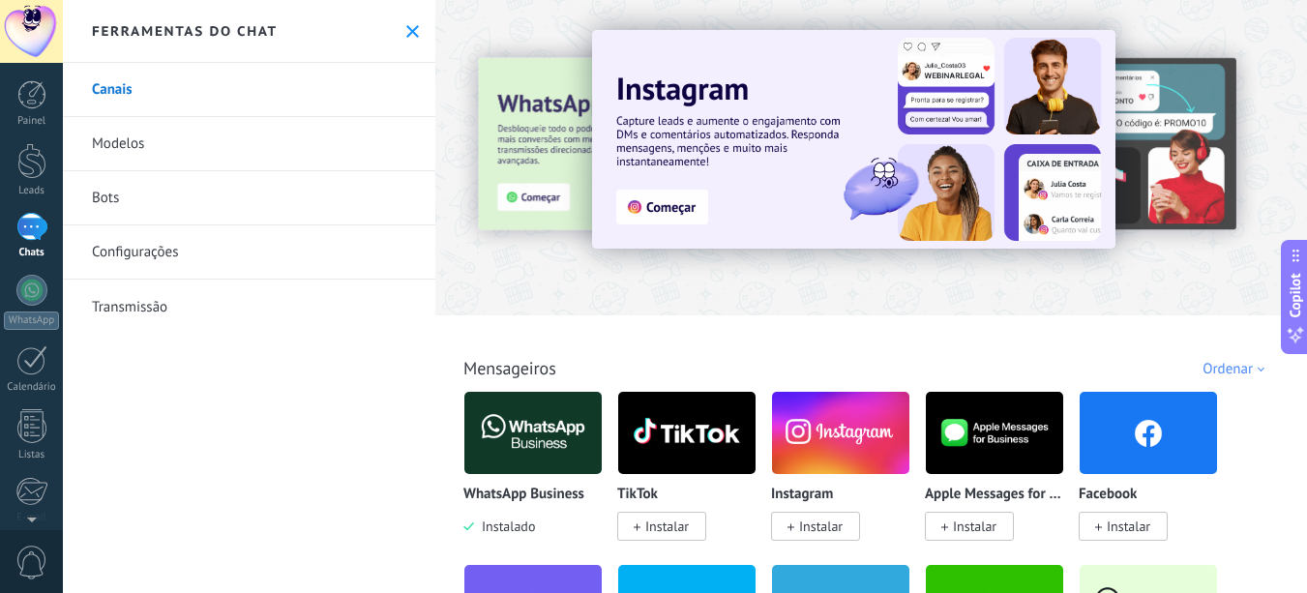
click at [109, 199] on link "Bots" at bounding box center [249, 198] width 373 height 54
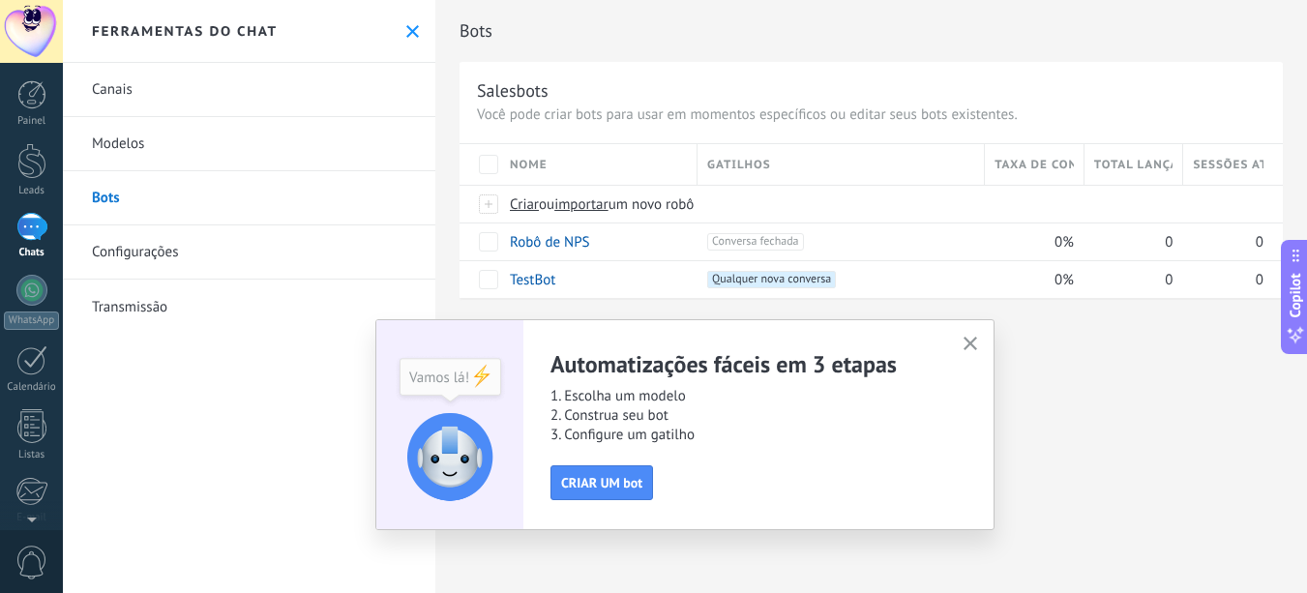
click at [118, 309] on link "Transmissão" at bounding box center [249, 307] width 373 height 54
